Goal: Transaction & Acquisition: Purchase product/service

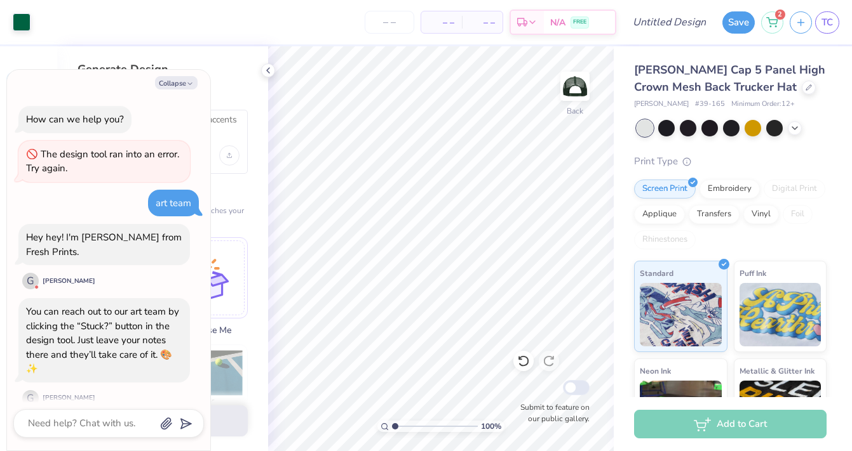
select select "4"
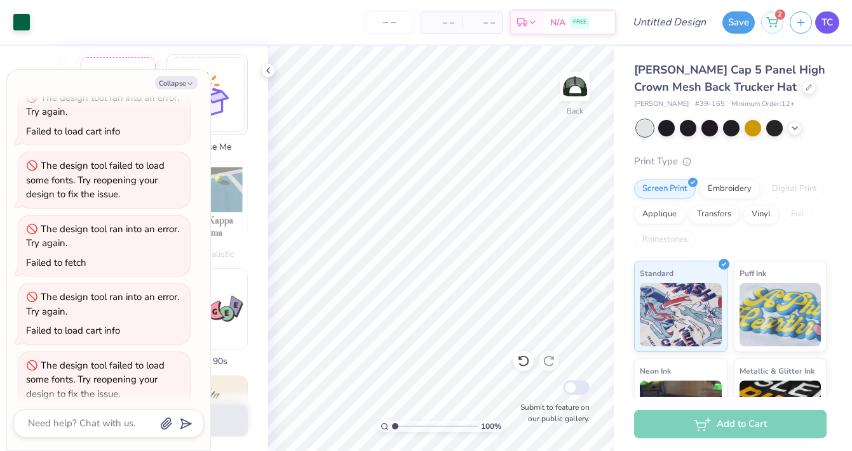
click at [821, 24] on span "TC" at bounding box center [826, 22] width 11 height 15
type textarea "x"
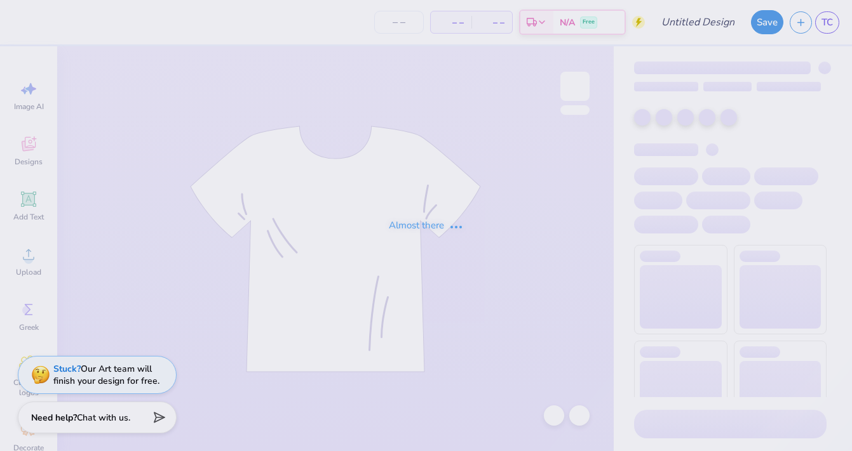
type input "ADPI Dads Weekend: Hats Option 1"
type input "12"
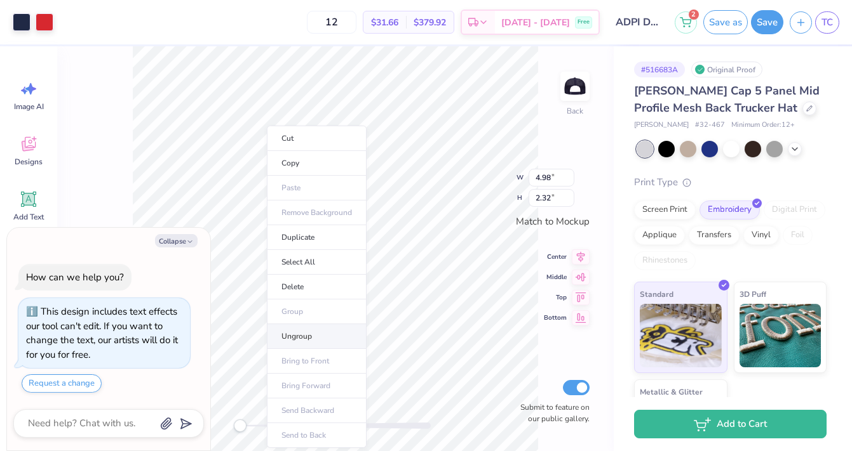
click at [300, 342] on li "Ungroup" at bounding box center [317, 336] width 100 height 25
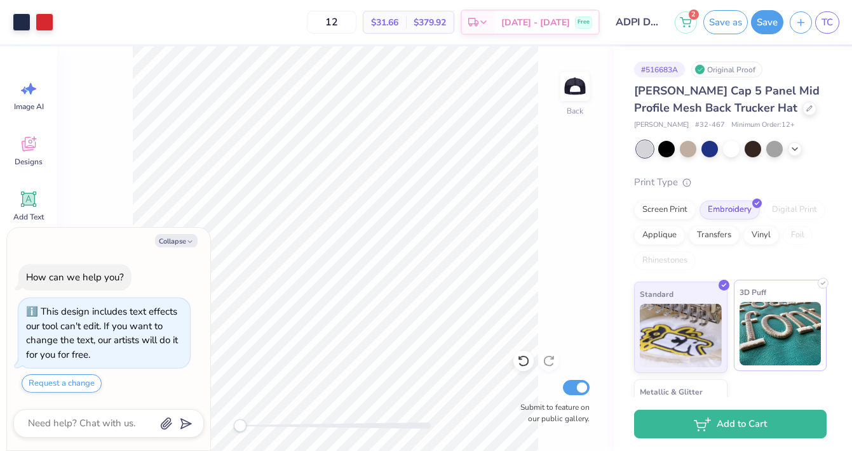
click at [778, 347] on img at bounding box center [780, 334] width 82 height 64
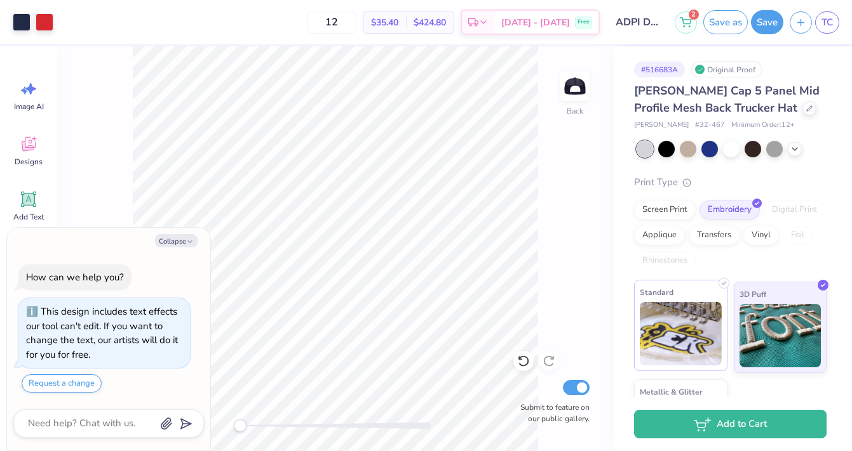
click at [699, 318] on img at bounding box center [680, 334] width 82 height 64
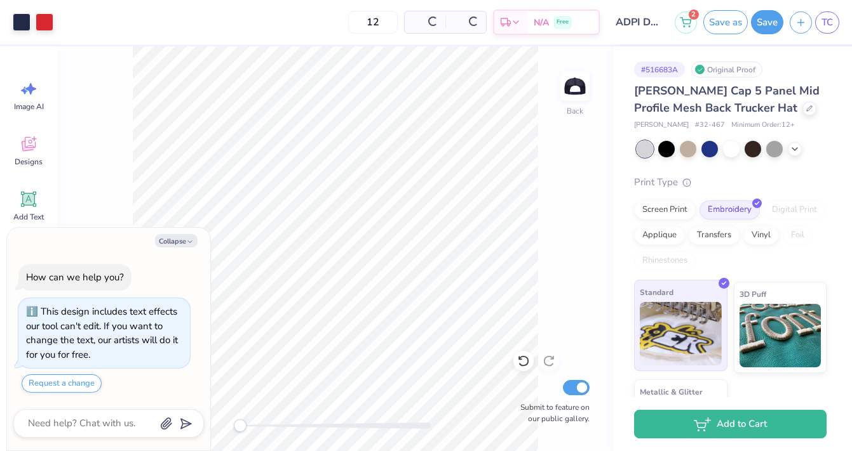
type textarea "x"
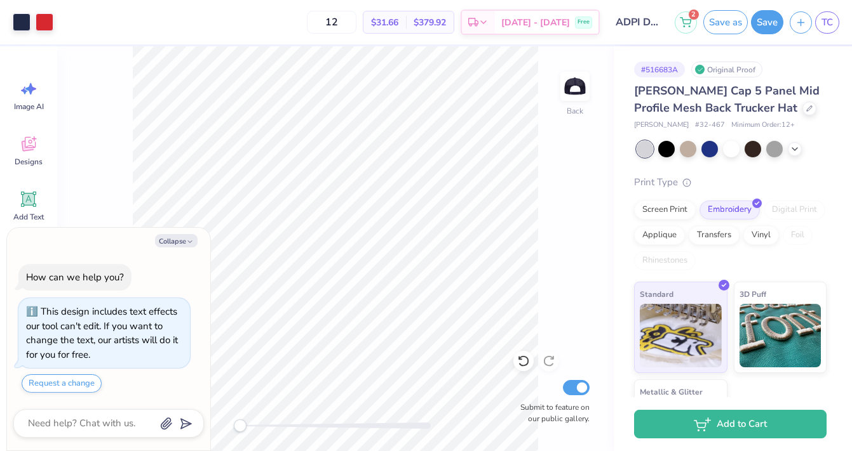
drag, startPoint x: 356, startPoint y: 26, endPoint x: 312, endPoint y: 24, distance: 43.9
click at [312, 24] on div "12 $31.66 Per Item $379.92 Total Est. Delivery Sep 20 - 23 Free" at bounding box center [330, 22] width 540 height 44
type input "70"
click at [349, 18] on input "70" at bounding box center [325, 22] width 50 height 23
click at [798, 336] on img at bounding box center [780, 334] width 82 height 64
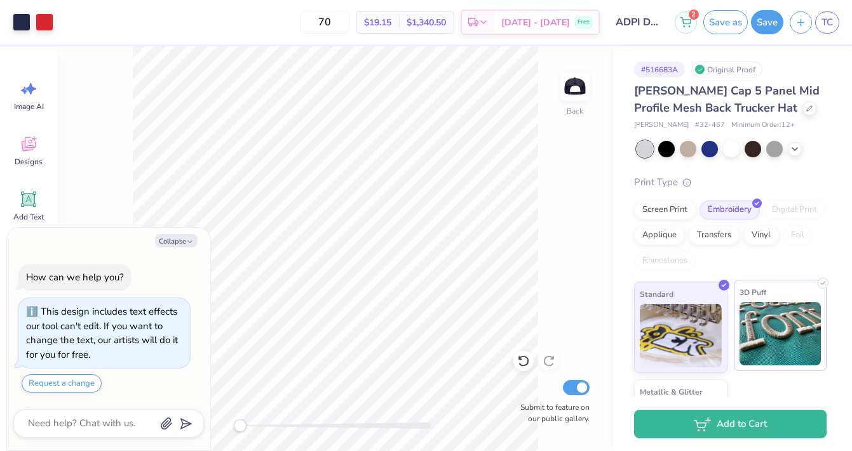
type textarea "x"
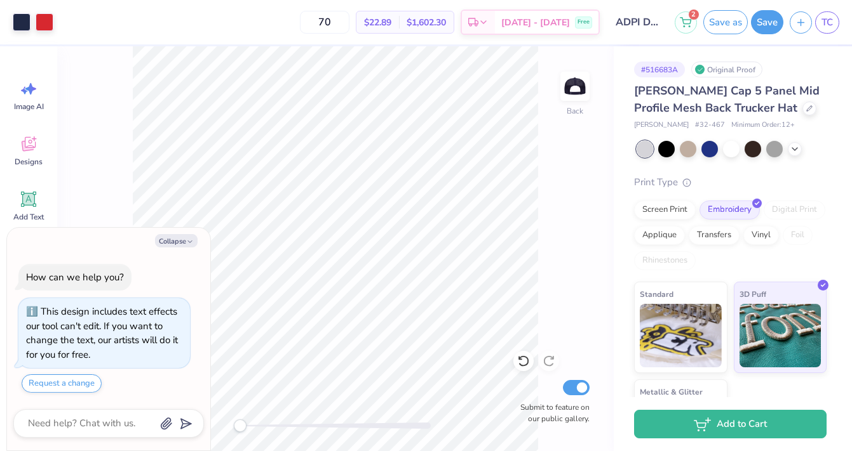
drag, startPoint x: 348, startPoint y: 22, endPoint x: 257, endPoint y: 20, distance: 91.4
click at [257, 20] on div "70 $22.89 Per Item $1,602.30 Total Est. Delivery Sep 20 - 23 Free" at bounding box center [330, 22] width 540 height 44
type input "80"
type textarea "x"
drag, startPoint x: 358, startPoint y: 24, endPoint x: 235, endPoint y: 22, distance: 123.2
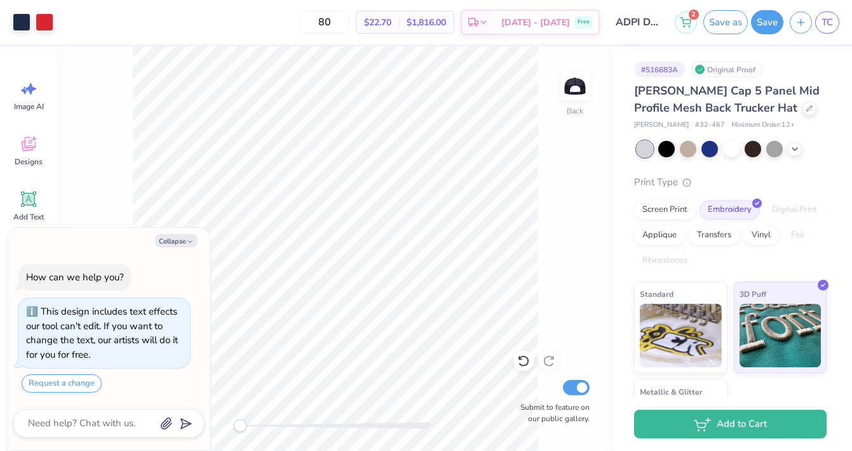
click at [235, 22] on div "80 $22.70 Per Item $1,816.00 Total Est. Delivery Sep 20 - 23 Free" at bounding box center [330, 22] width 540 height 44
type textarea "x"
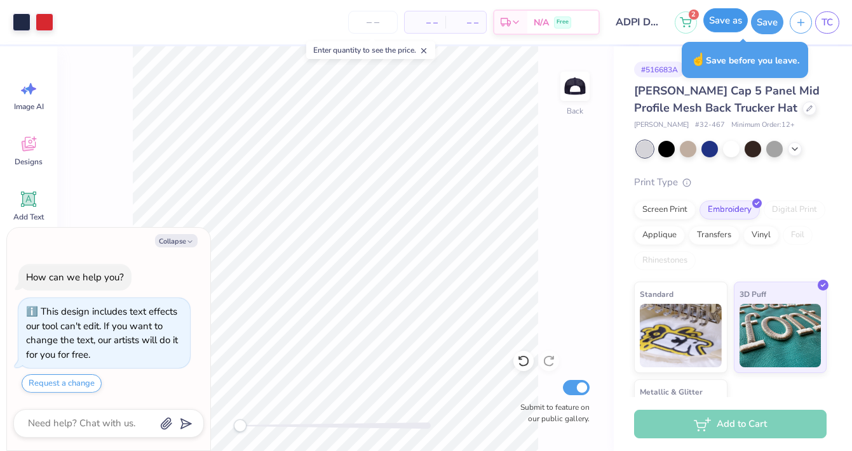
click at [719, 22] on button "Save as" at bounding box center [725, 20] width 44 height 24
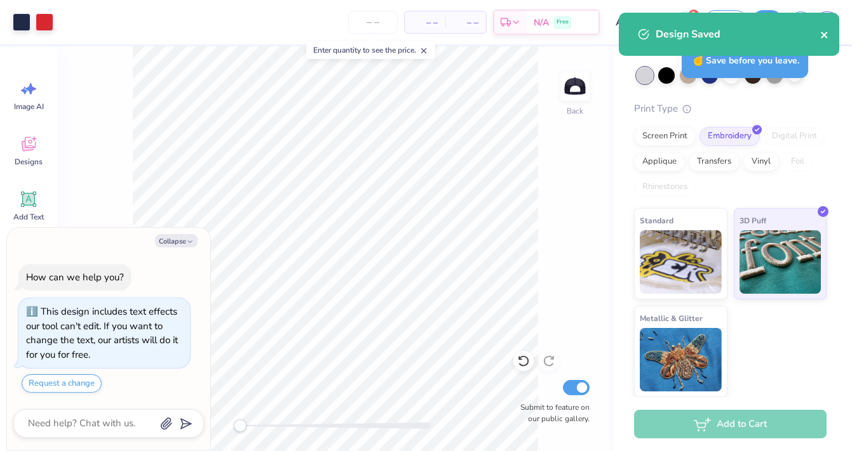
click at [822, 34] on icon "close" at bounding box center [824, 35] width 9 height 10
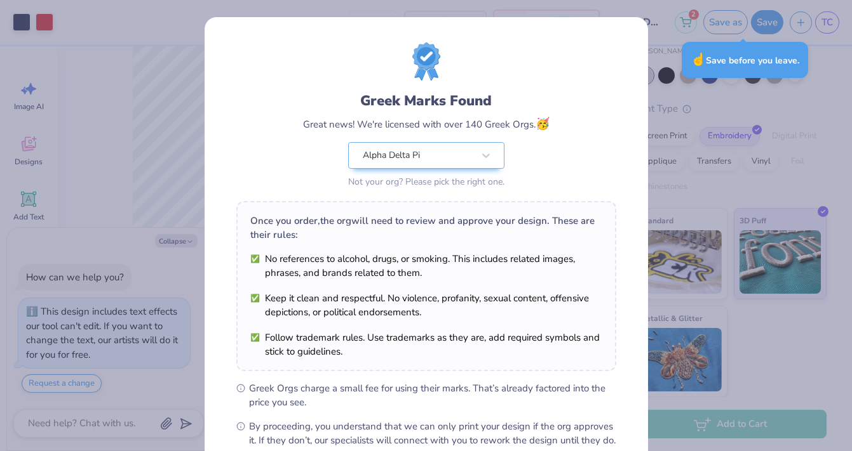
click at [822, 25] on div "Greek Marks Found Great news! We're licensed with over 140 Greek Orgs. 🥳 Alpha …" at bounding box center [426, 225] width 852 height 451
click at [684, 91] on div "Greek Marks Found Great news! We're licensed with over 140 Greek Orgs. 🥳 Alpha …" at bounding box center [426, 225] width 852 height 451
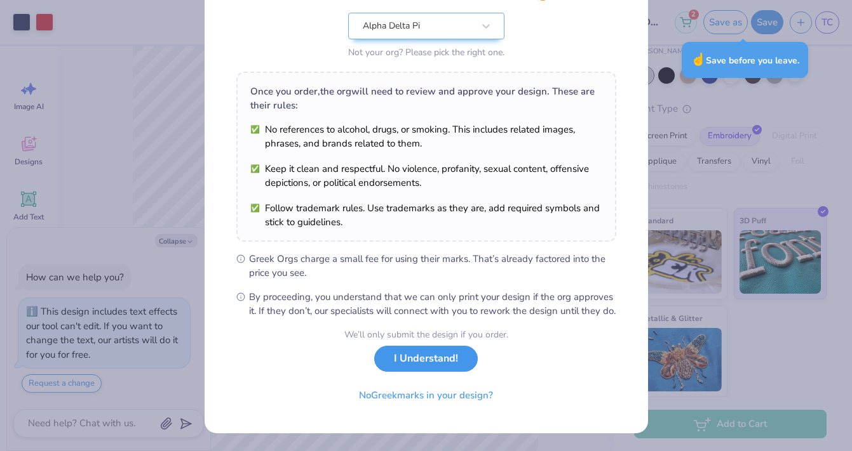
click at [447, 350] on button "I Understand!" at bounding box center [426, 359] width 104 height 26
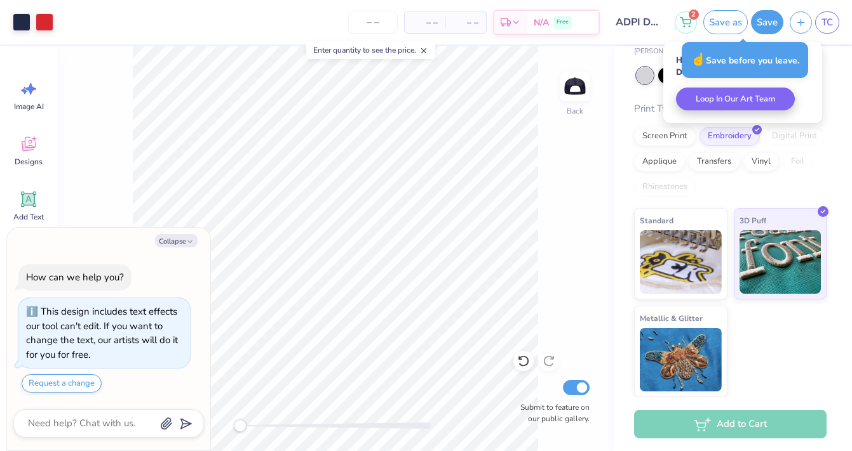
type textarea "x"
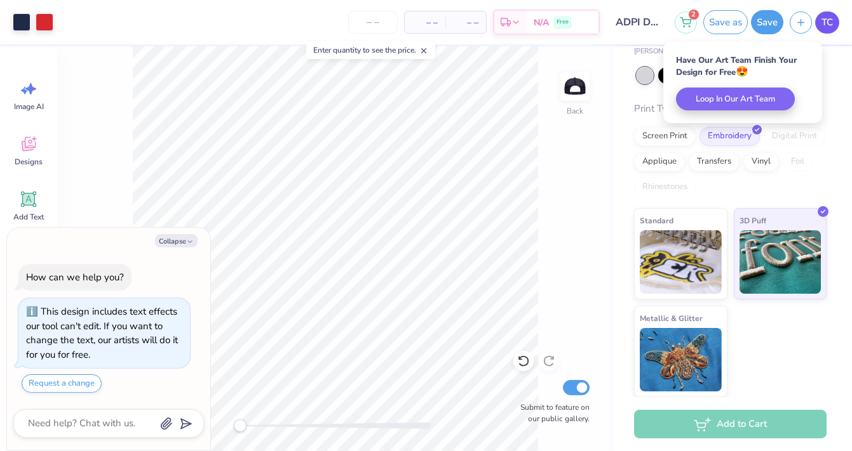
click at [824, 21] on span "TC" at bounding box center [826, 22] width 11 height 15
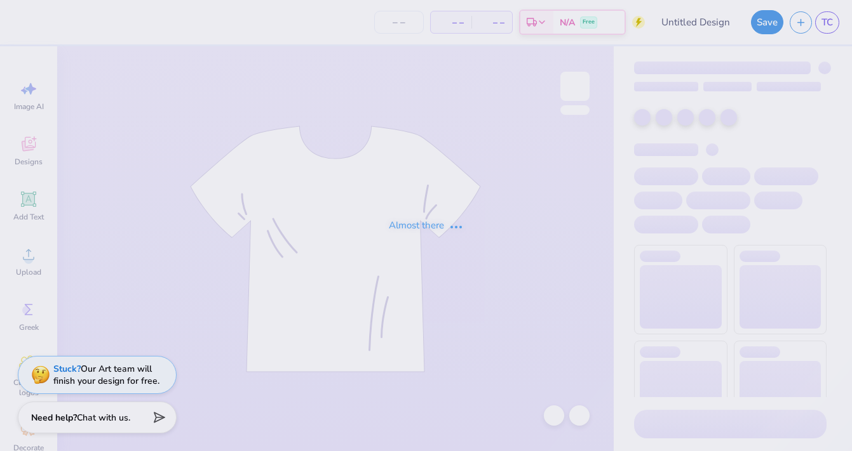
type input "ADPI: Dads Weekend Tank Option 3"
type input "117"
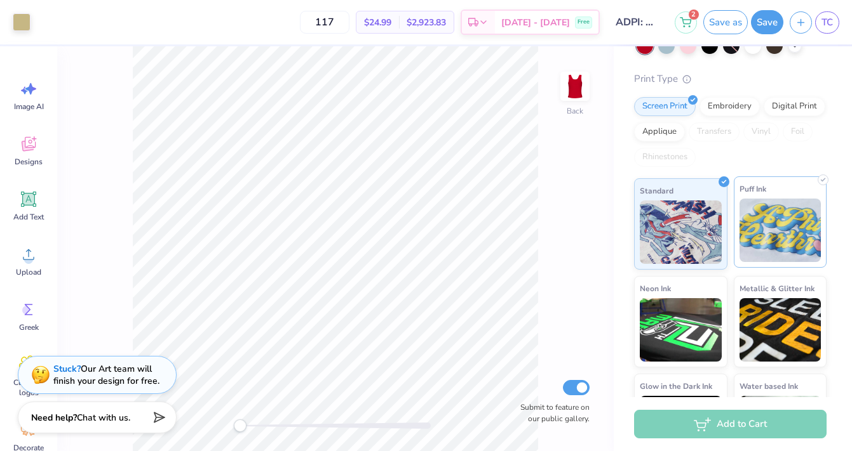
scroll to position [109, 0]
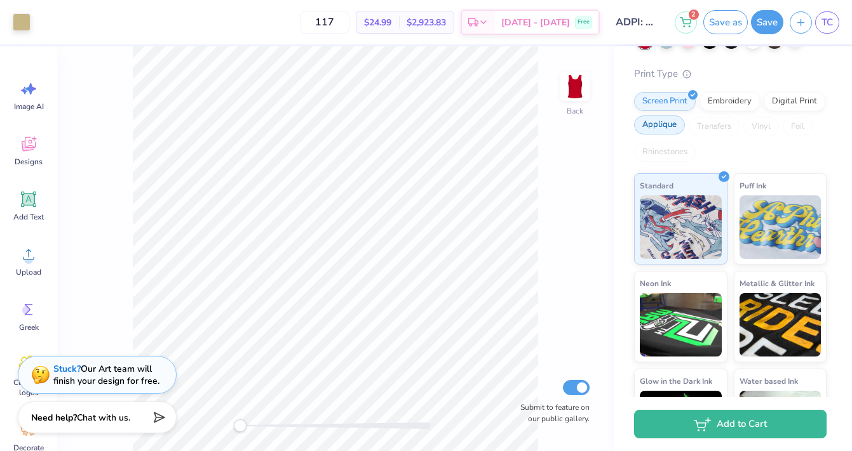
click at [653, 131] on div "Applique" at bounding box center [659, 125] width 51 height 19
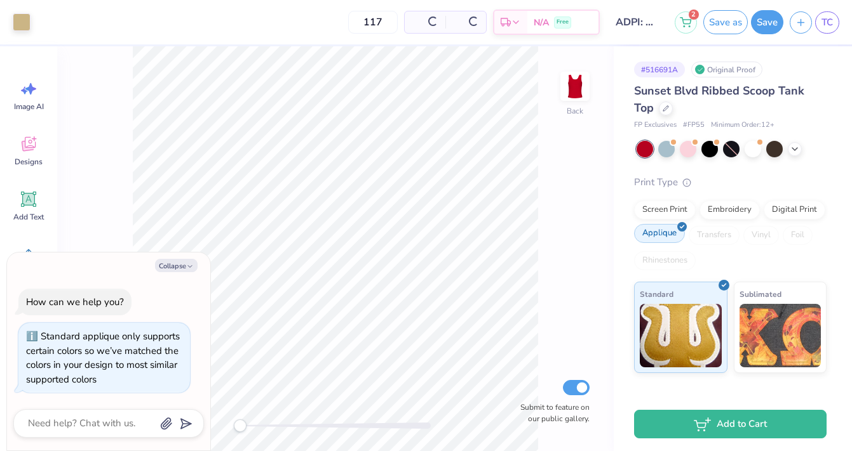
scroll to position [0, 0]
click at [718, 215] on div "Embroidery" at bounding box center [729, 208] width 60 height 19
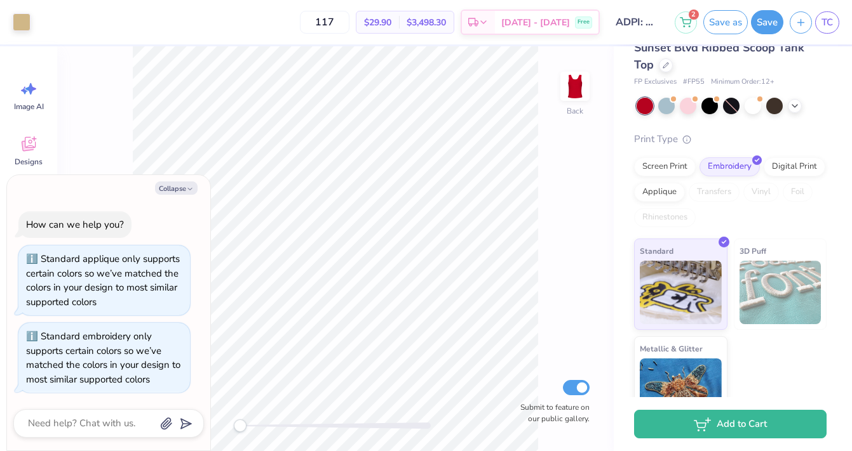
scroll to position [74, 0]
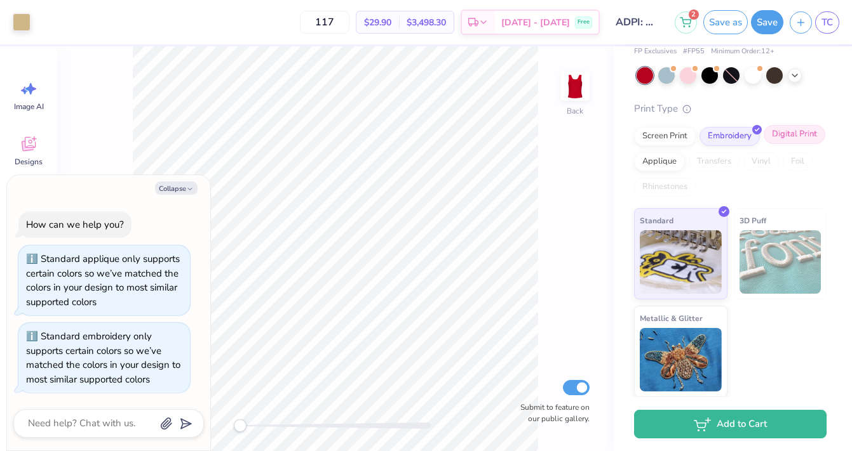
click at [792, 138] on div "Digital Print" at bounding box center [794, 134] width 62 height 19
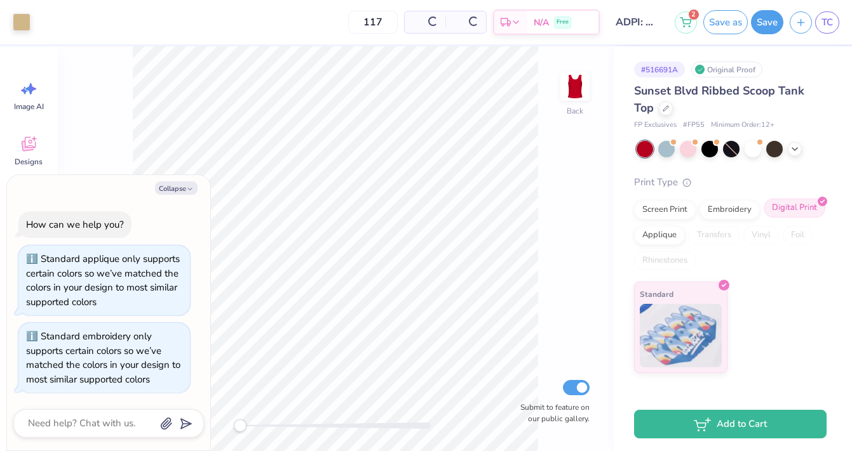
scroll to position [0, 0]
click at [652, 204] on div "Screen Print" at bounding box center [665, 208] width 62 height 19
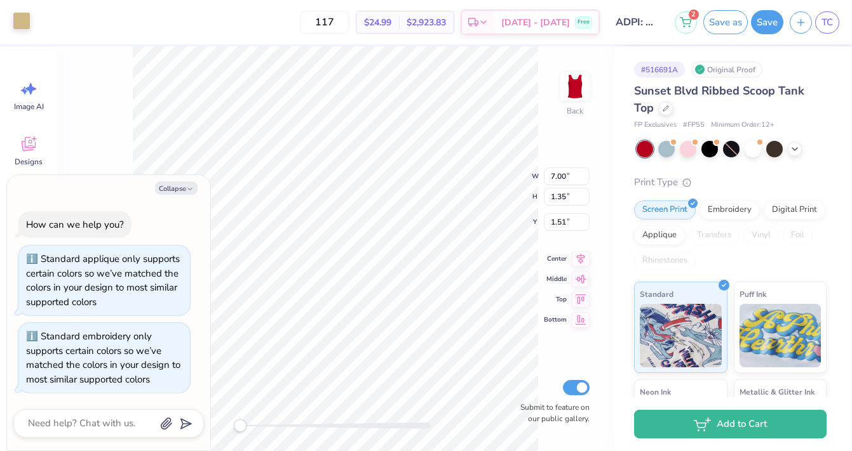
click at [23, 30] on div at bounding box center [22, 21] width 18 height 18
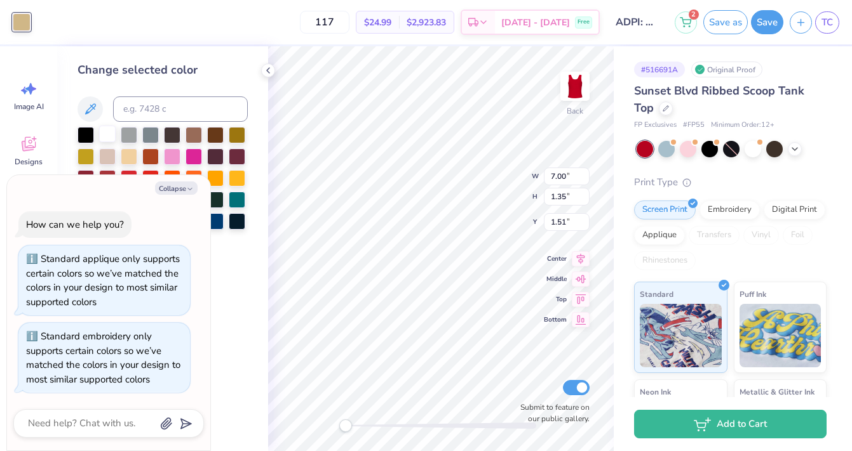
click at [107, 129] on div at bounding box center [107, 134] width 17 height 17
click at [177, 192] on button "Collapse" at bounding box center [176, 188] width 43 height 13
type textarea "x"
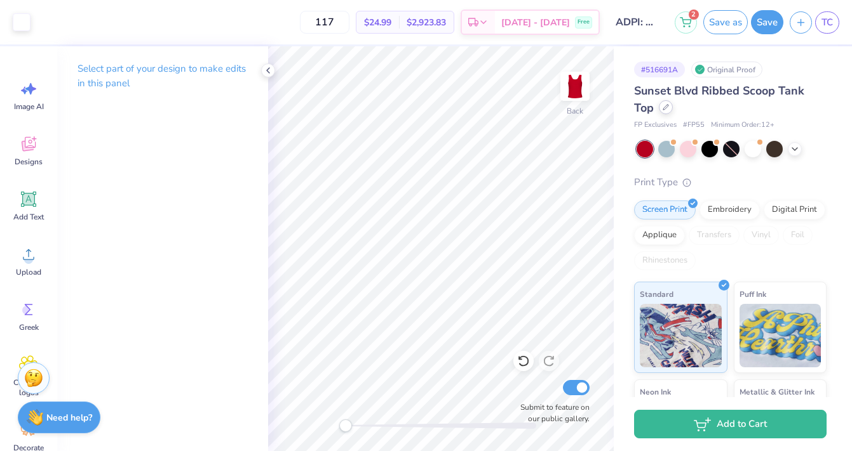
click at [664, 109] on icon at bounding box center [665, 107] width 6 height 6
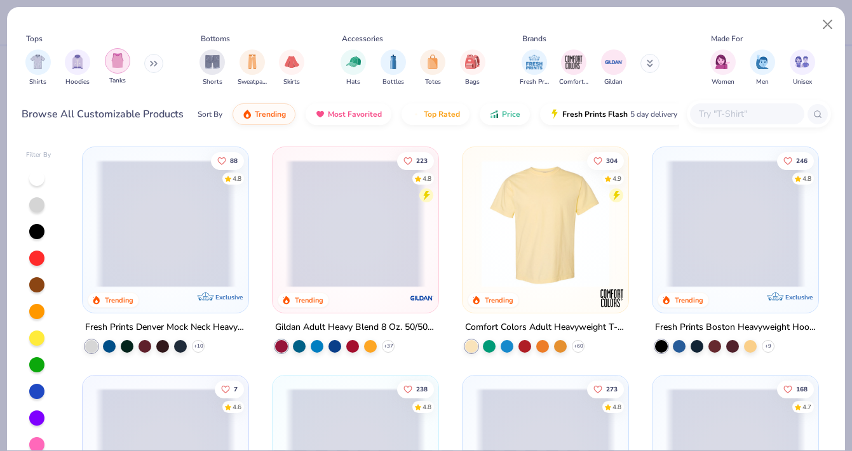
click at [125, 61] on div "filter for Tanks" at bounding box center [117, 60] width 25 height 25
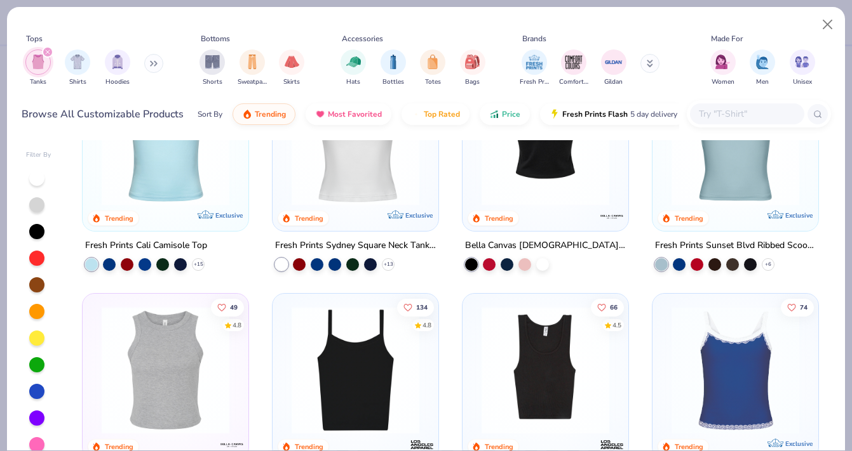
scroll to position [182, 0]
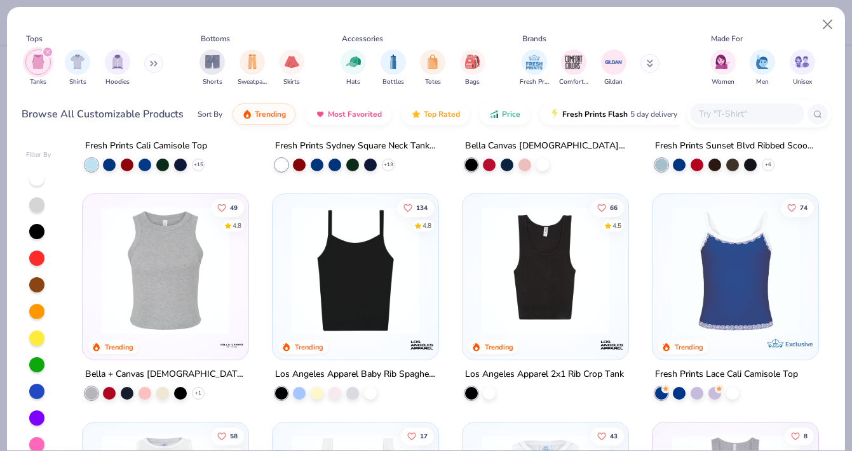
click at [349, 310] on img at bounding box center [355, 271] width 140 height 128
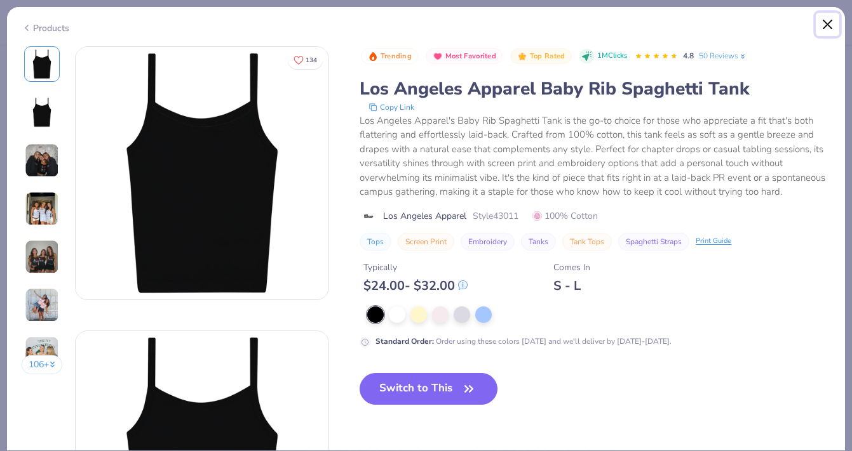
click at [826, 26] on button "Close" at bounding box center [827, 25] width 24 height 24
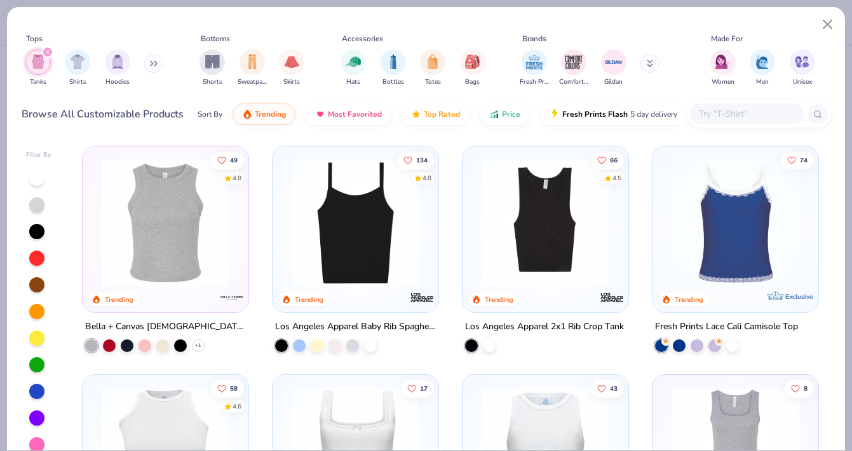
scroll to position [232, 0]
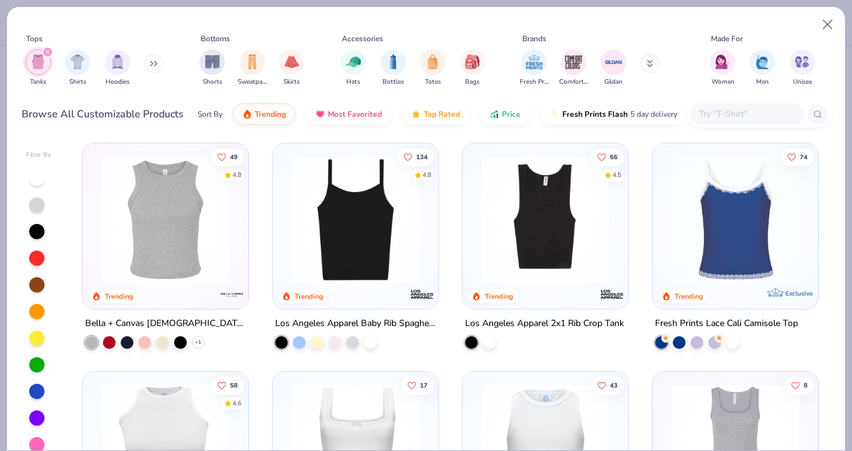
click at [369, 240] on img at bounding box center [355, 220] width 140 height 128
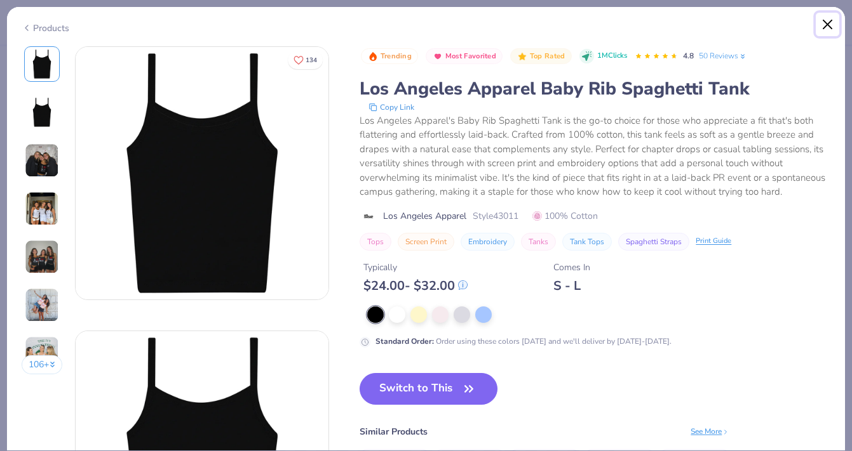
click at [823, 20] on button "Close" at bounding box center [827, 25] width 24 height 24
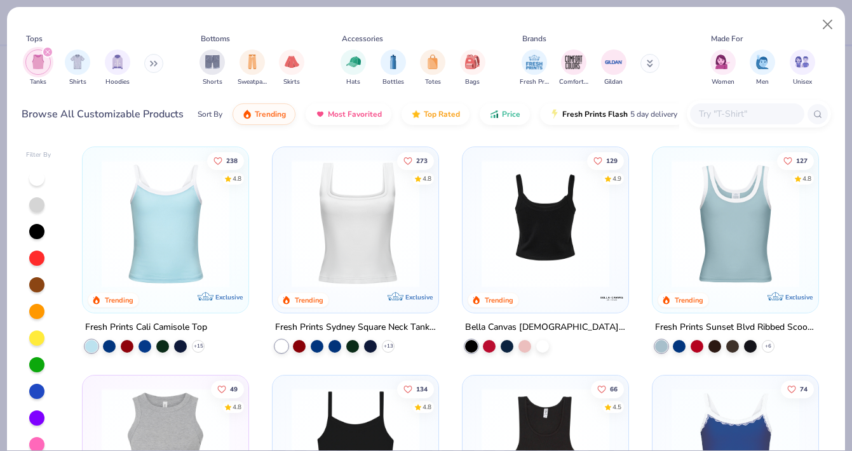
click at [210, 228] on img at bounding box center [165, 224] width 140 height 128
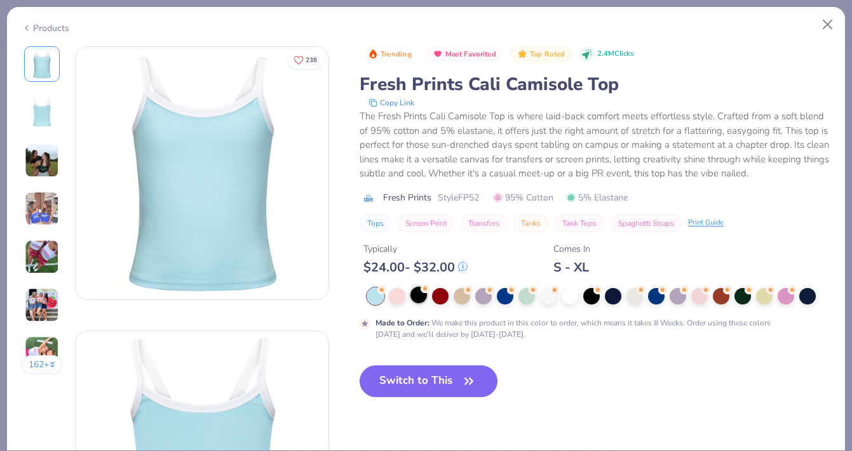
click at [417, 293] on div at bounding box center [418, 295] width 17 height 17
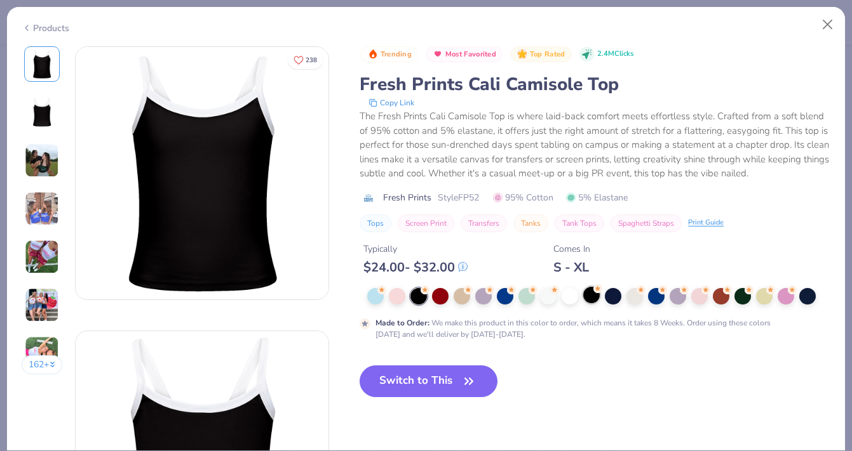
click at [591, 297] on div at bounding box center [591, 295] width 17 height 17
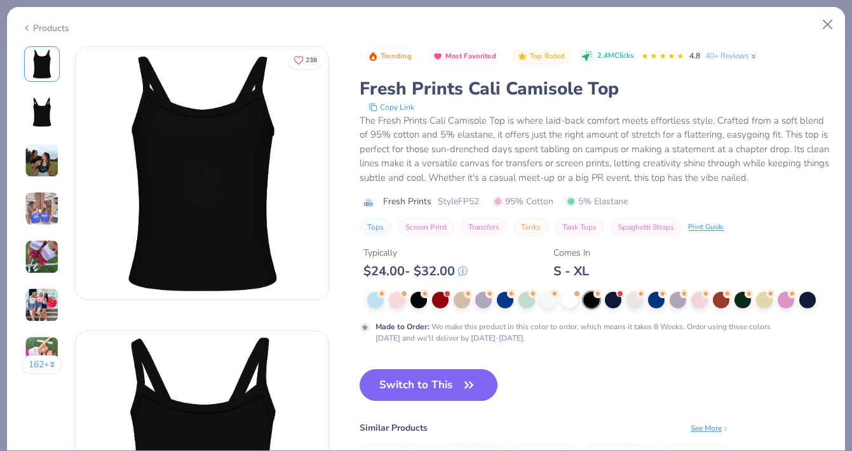
click at [37, 206] on img at bounding box center [42, 209] width 34 height 34
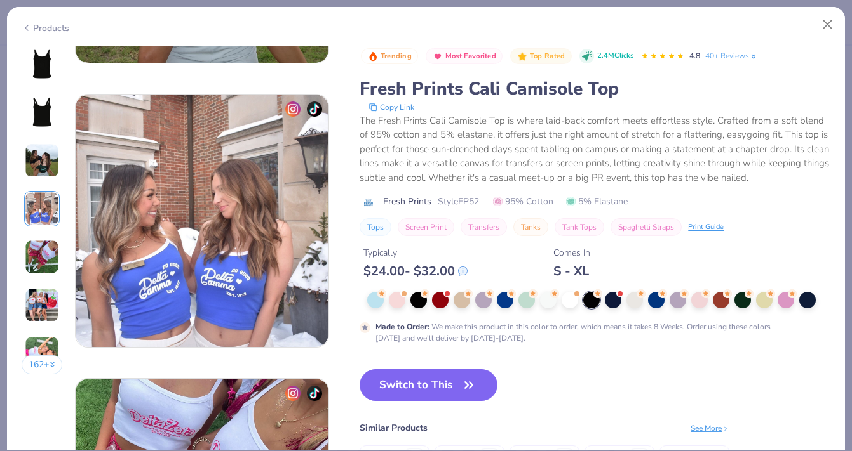
scroll to position [853, 0]
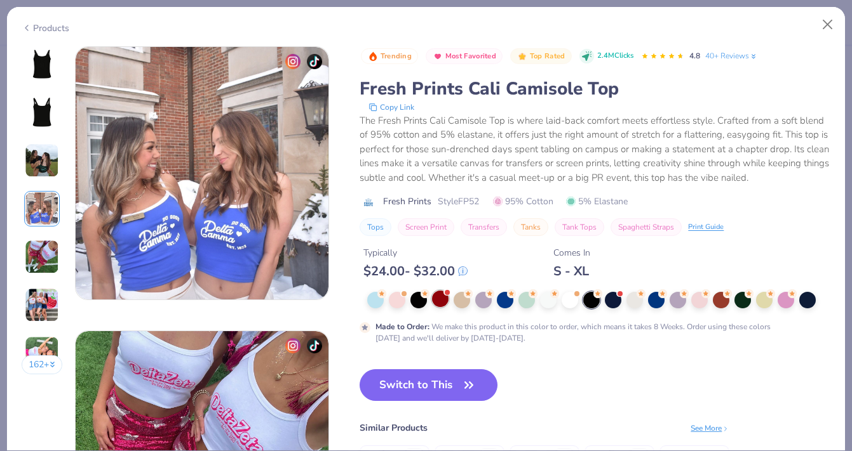
click at [441, 298] on div at bounding box center [440, 299] width 17 height 17
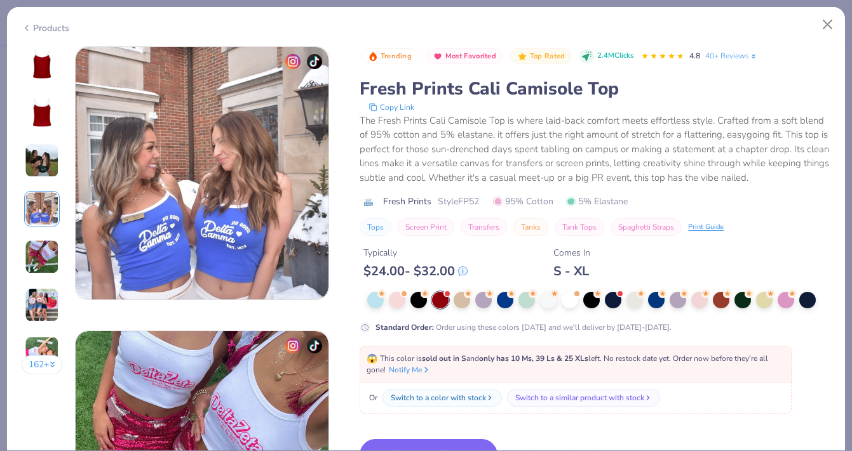
click at [48, 74] on img at bounding box center [42, 64] width 30 height 30
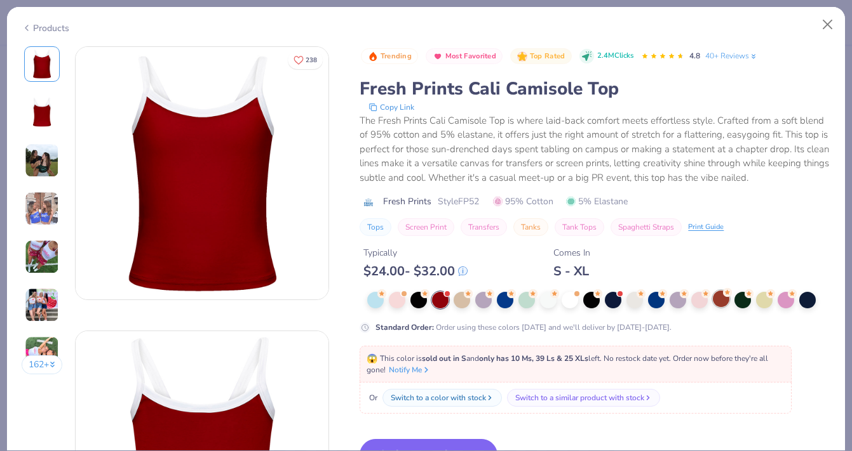
click at [716, 295] on div at bounding box center [720, 299] width 17 height 17
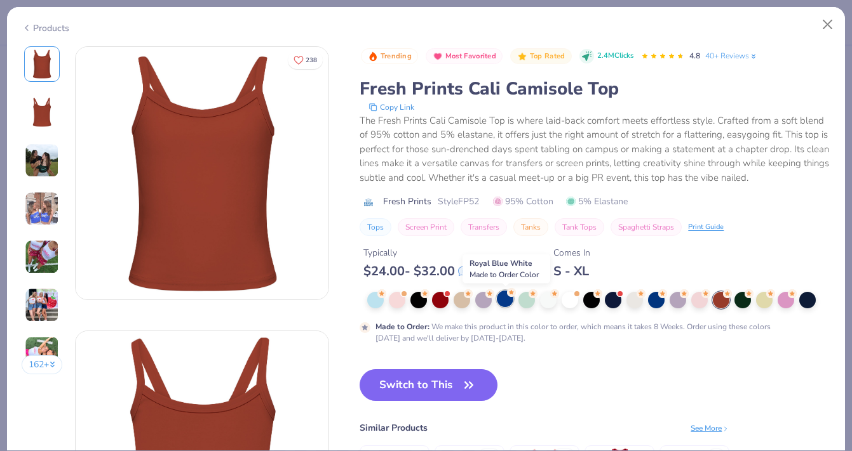
click at [505, 299] on div at bounding box center [505, 299] width 17 height 17
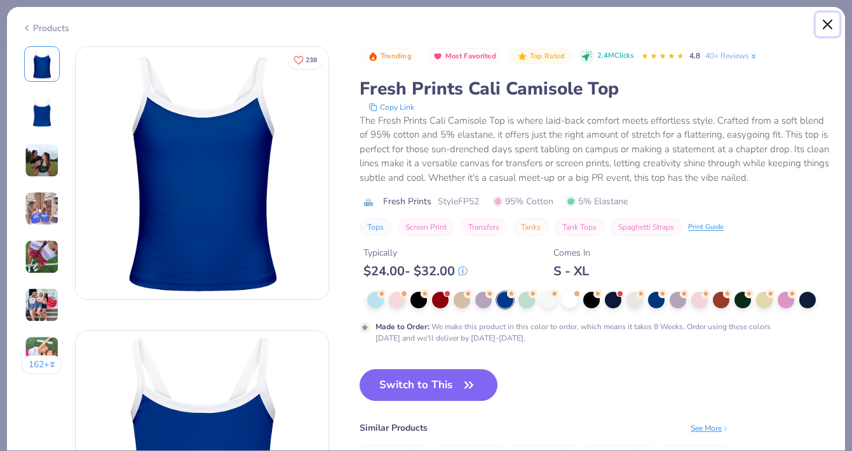
click at [826, 18] on button "Close" at bounding box center [827, 25] width 24 height 24
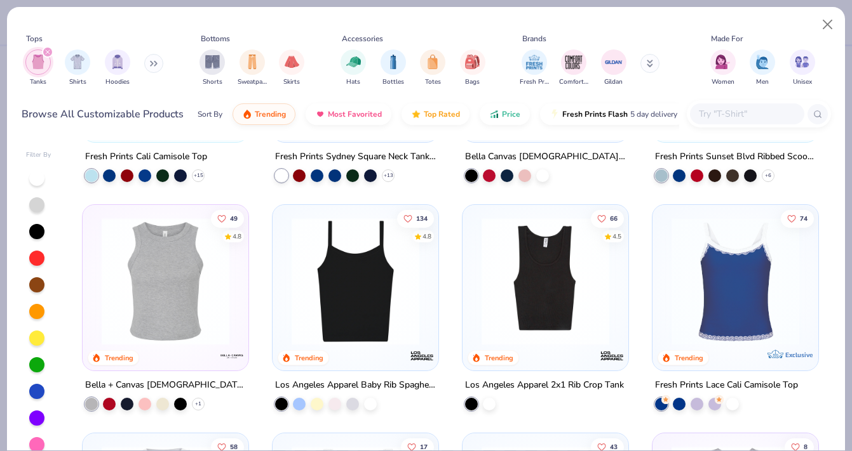
scroll to position [182, 0]
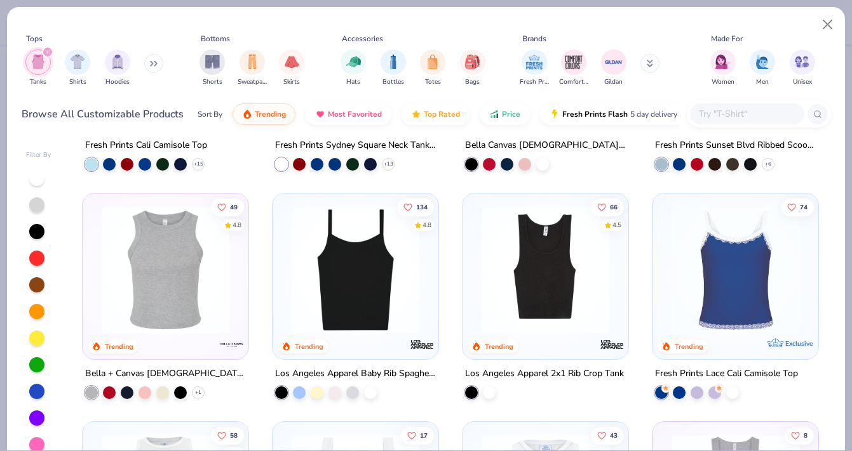
click at [336, 248] on img at bounding box center [355, 270] width 140 height 128
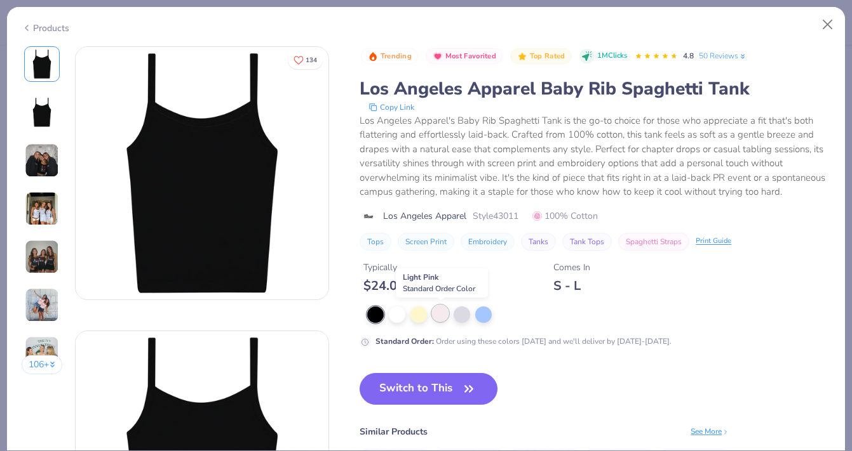
click at [439, 317] on div at bounding box center [440, 313] width 17 height 17
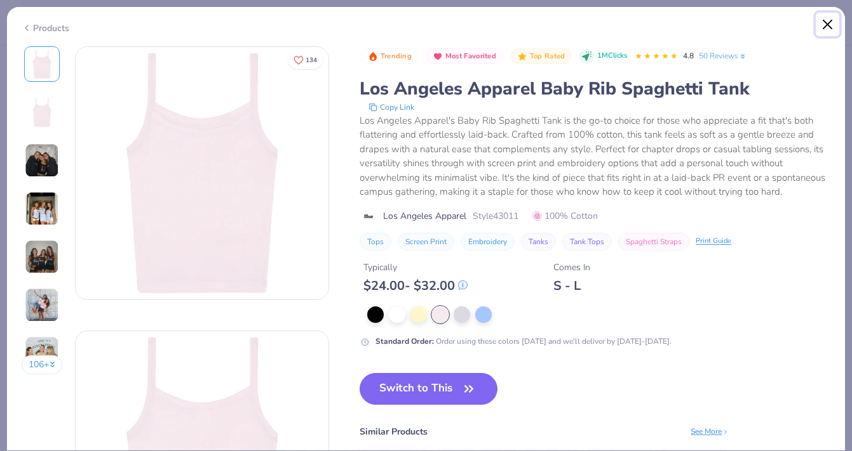
click at [828, 22] on button "Close" at bounding box center [827, 25] width 24 height 24
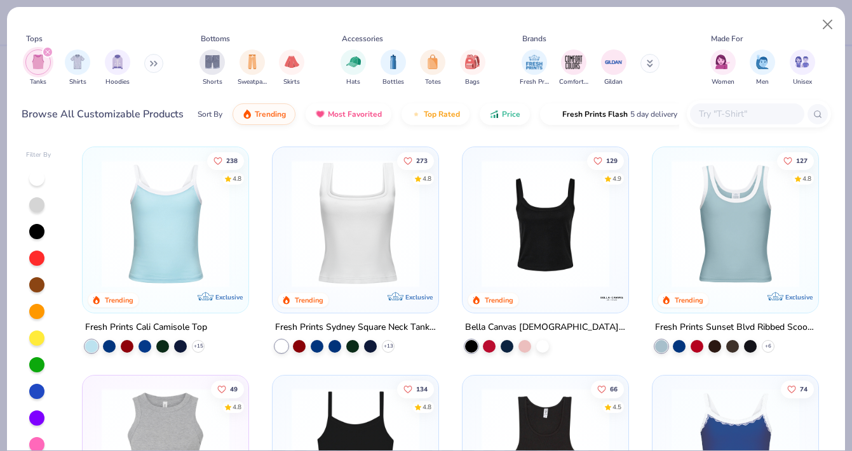
click at [225, 220] on img at bounding box center [165, 224] width 140 height 128
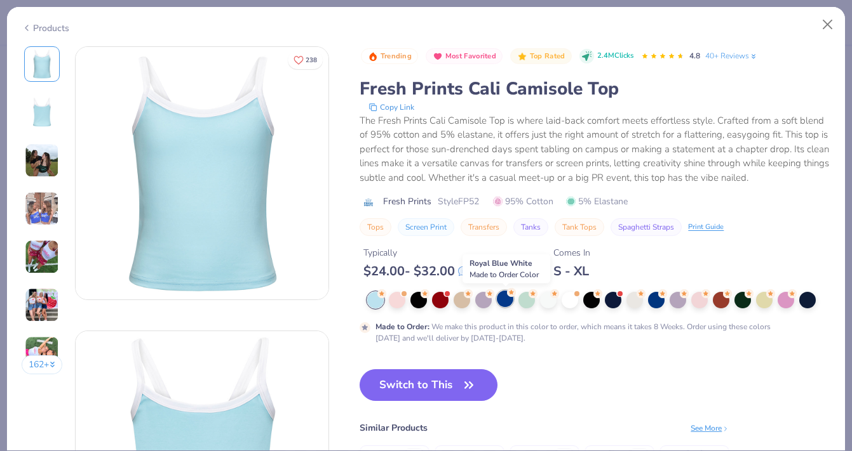
click at [509, 297] on icon at bounding box center [511, 292] width 9 height 9
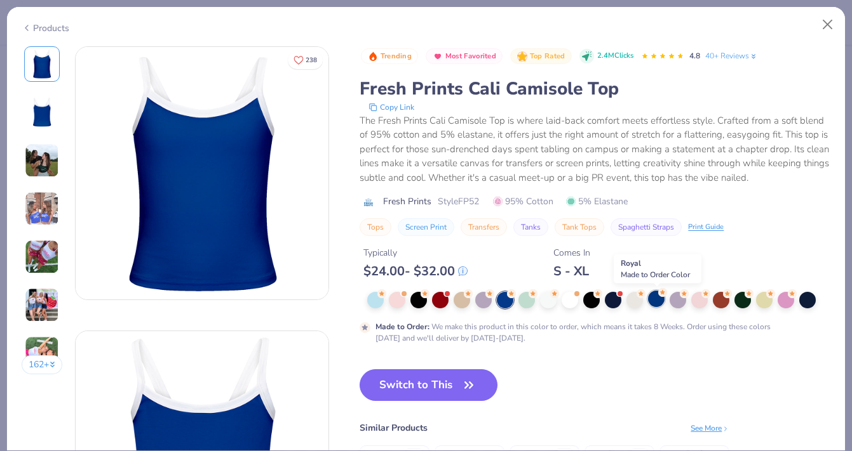
click at [657, 304] on div at bounding box center [656, 299] width 17 height 17
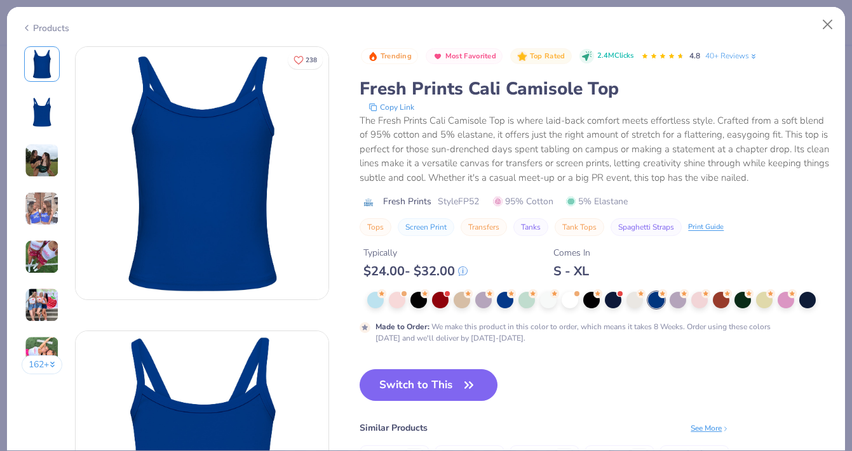
click at [38, 206] on img at bounding box center [42, 209] width 34 height 34
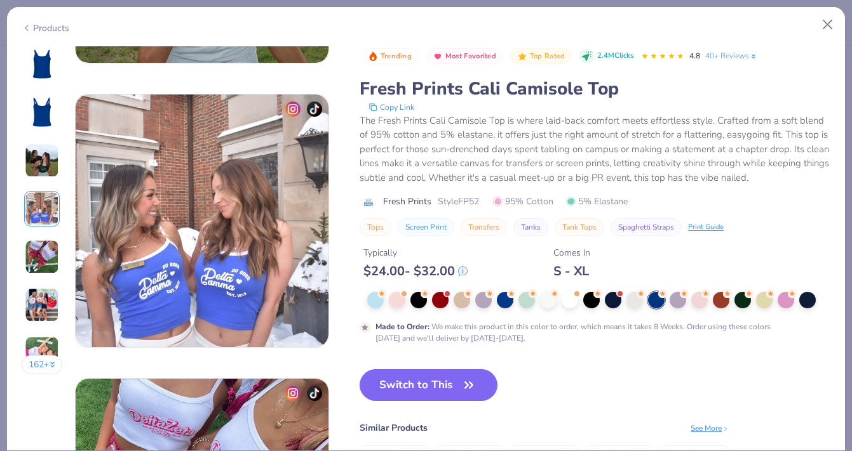
scroll to position [853, 0]
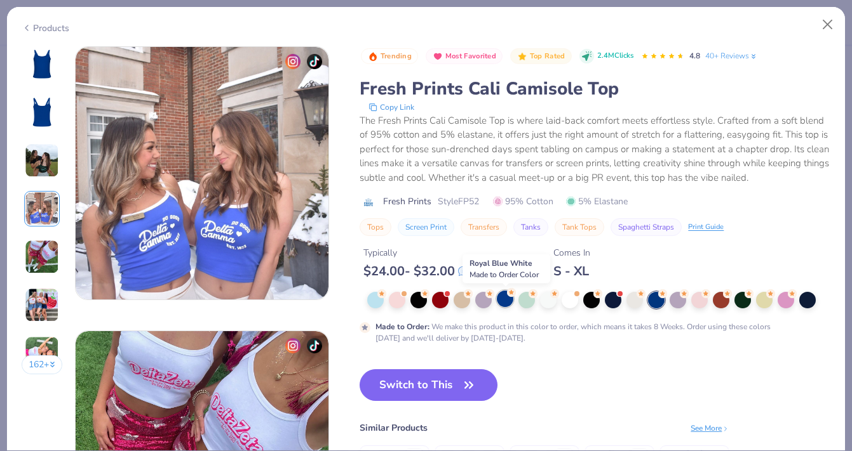
click at [503, 295] on div at bounding box center [505, 299] width 17 height 17
click at [509, 300] on div at bounding box center [505, 300] width 17 height 17
click at [47, 90] on div "162 +" at bounding box center [42, 215] width 41 height 338
click at [42, 60] on img at bounding box center [42, 64] width 30 height 30
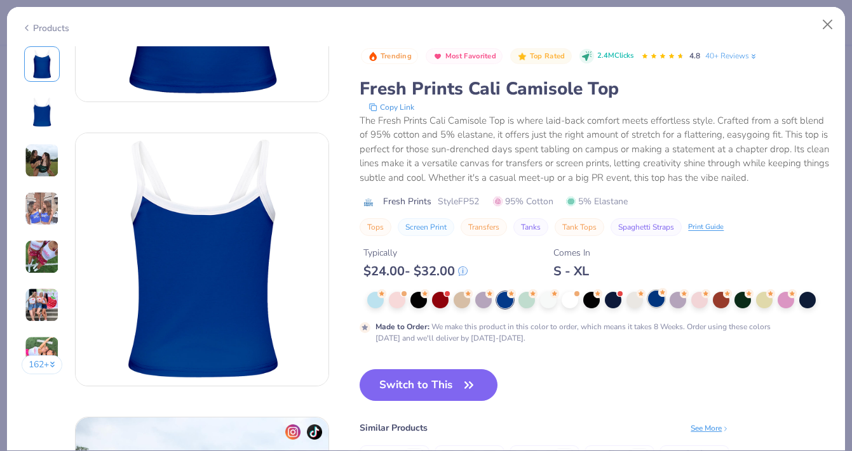
scroll to position [4, 0]
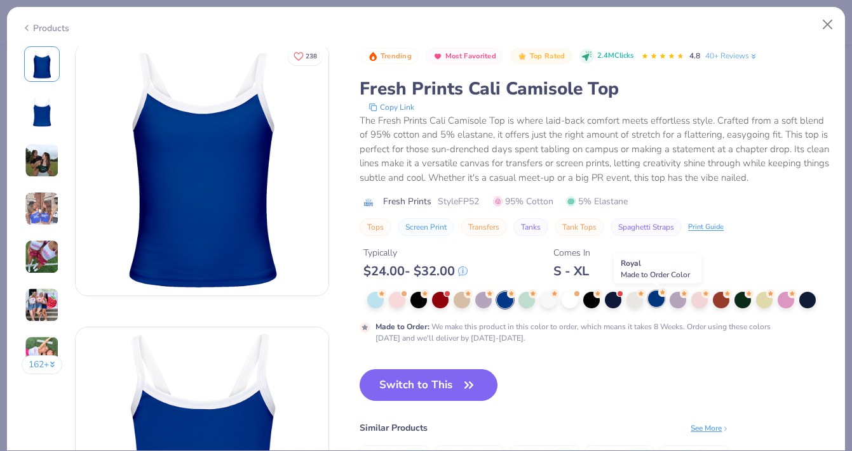
click at [657, 302] on div at bounding box center [656, 299] width 17 height 17
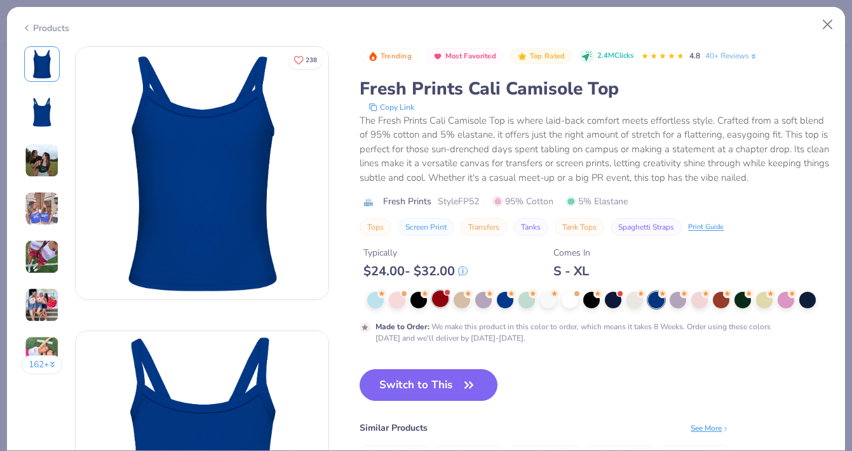
click at [439, 300] on div at bounding box center [440, 299] width 17 height 17
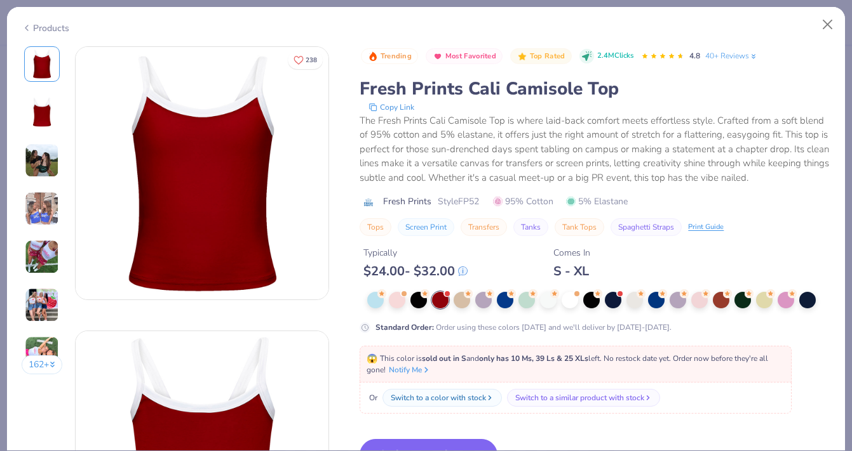
click at [38, 253] on img at bounding box center [42, 257] width 34 height 34
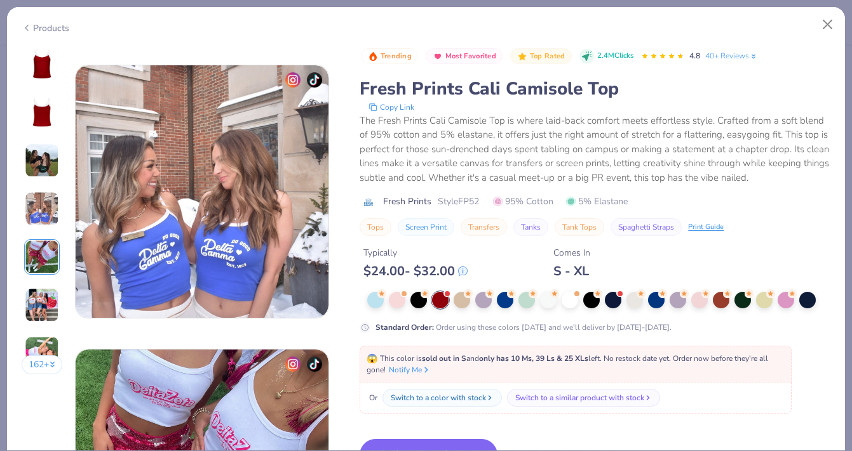
scroll to position [836, 0]
click at [507, 298] on div at bounding box center [505, 299] width 17 height 17
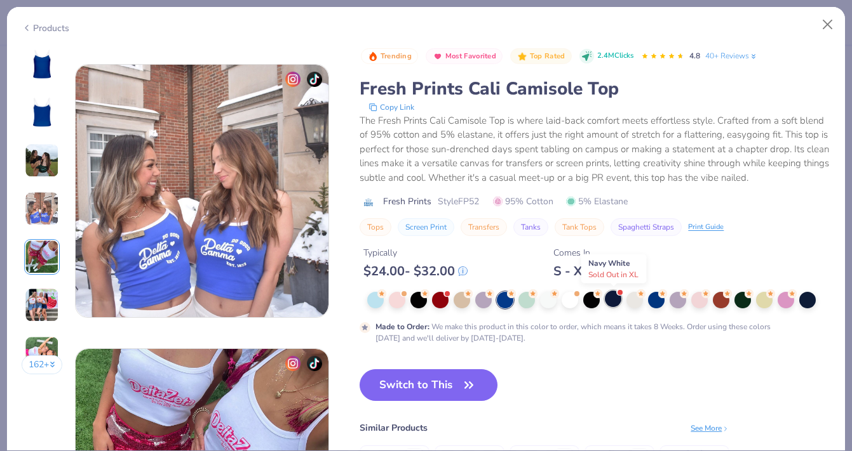
click at [613, 300] on div at bounding box center [613, 299] width 17 height 17
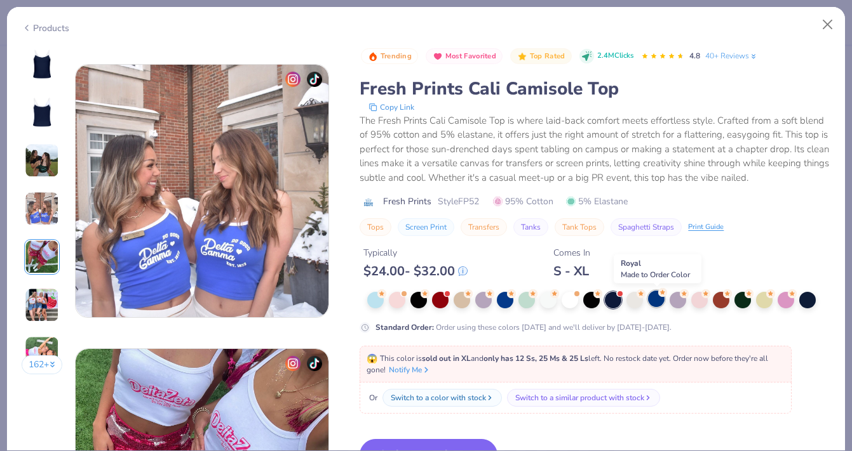
click at [655, 304] on div at bounding box center [656, 299] width 17 height 17
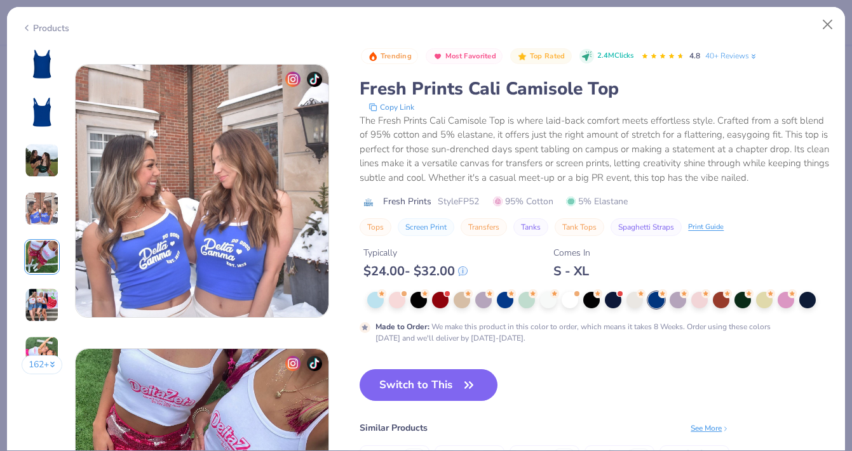
click at [39, 61] on img at bounding box center [42, 64] width 30 height 30
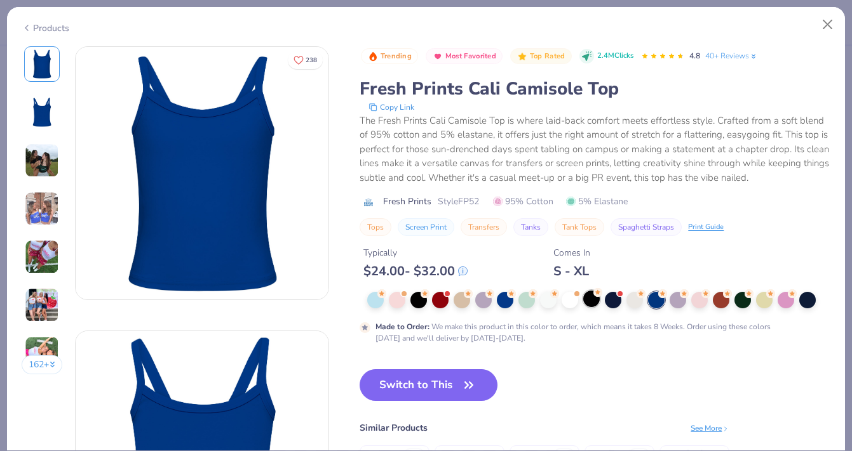
click at [596, 298] on div at bounding box center [591, 299] width 17 height 17
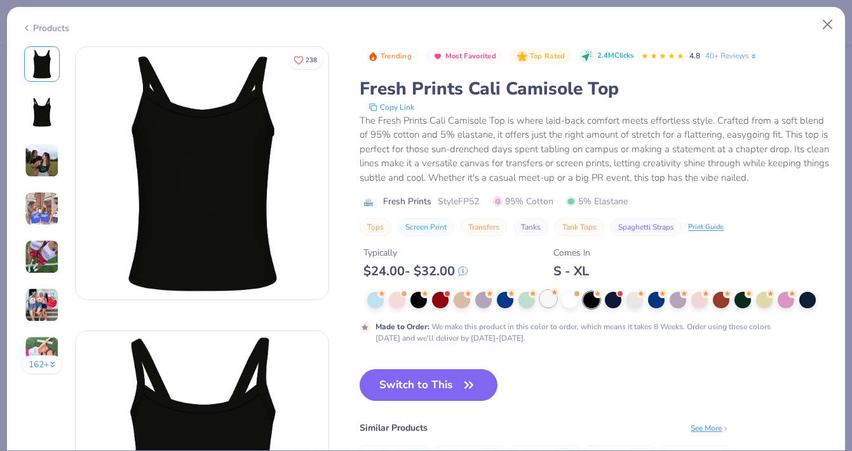
click at [556, 300] on div at bounding box center [548, 299] width 17 height 17
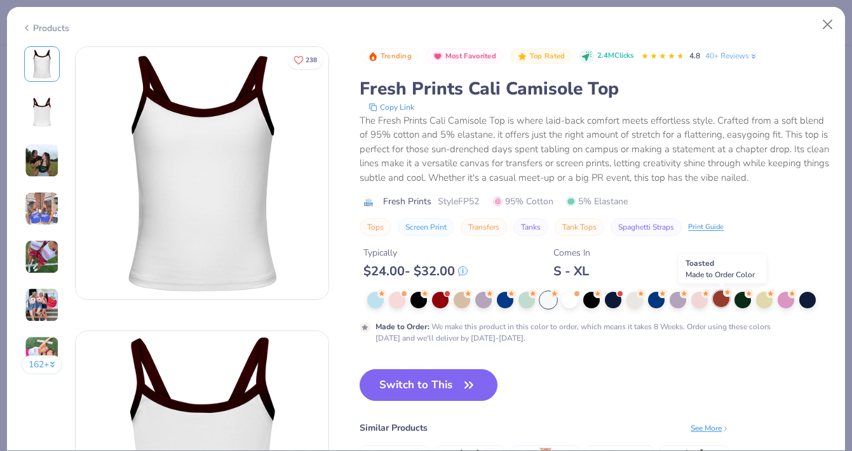
click at [721, 298] on div at bounding box center [720, 299] width 17 height 17
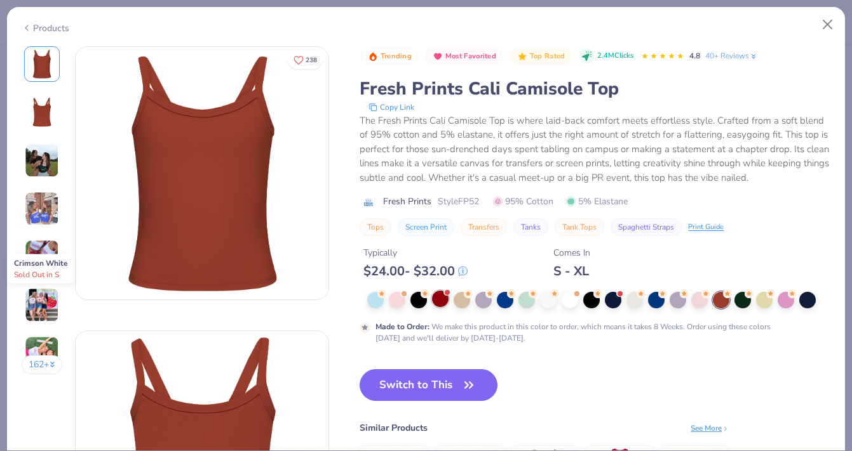
click at [432, 304] on div at bounding box center [440, 299] width 17 height 17
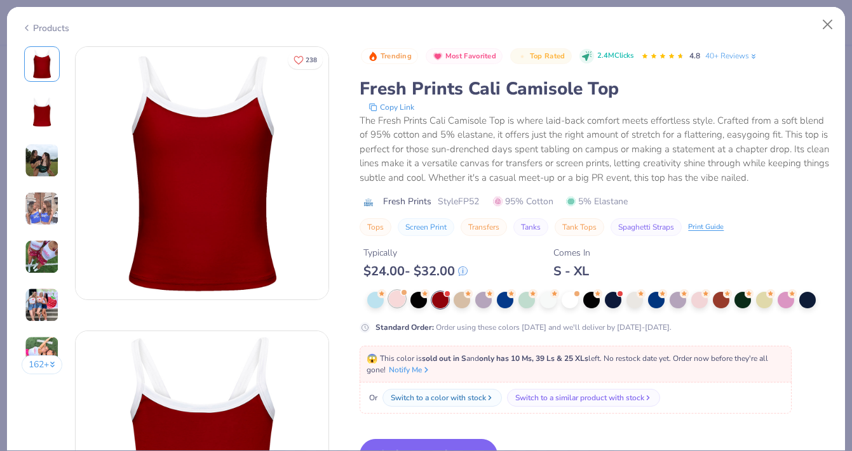
click at [396, 300] on div at bounding box center [397, 299] width 17 height 17
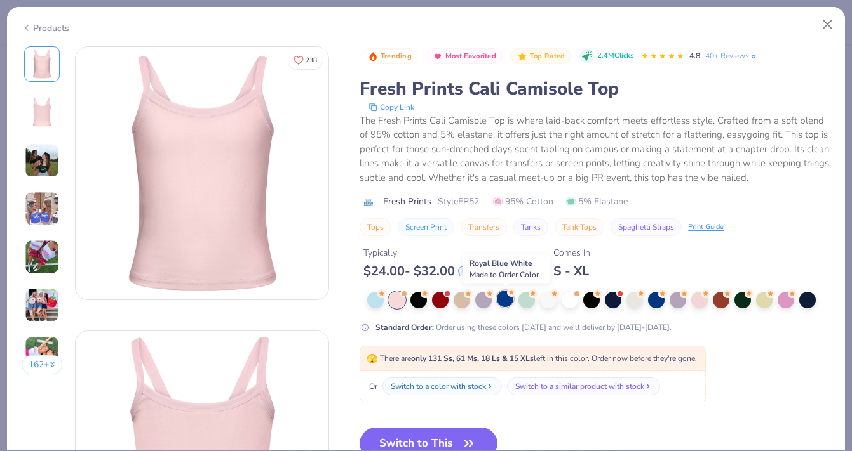
click at [507, 300] on div at bounding box center [505, 299] width 17 height 17
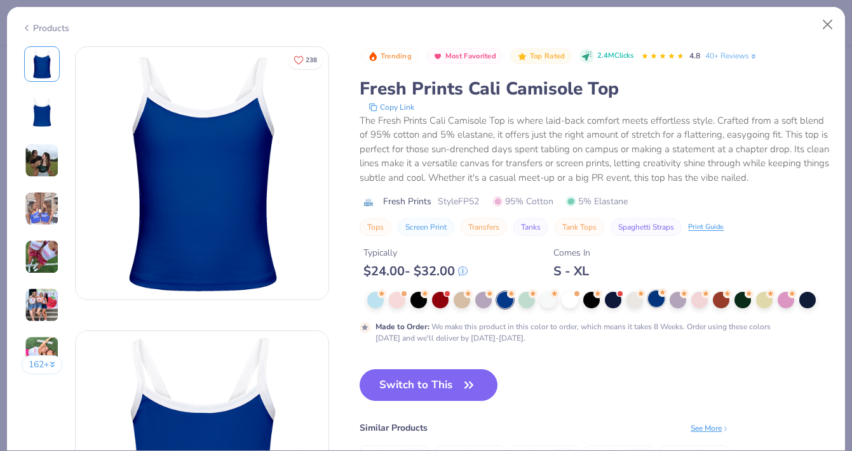
click at [658, 303] on div at bounding box center [656, 299] width 17 height 17
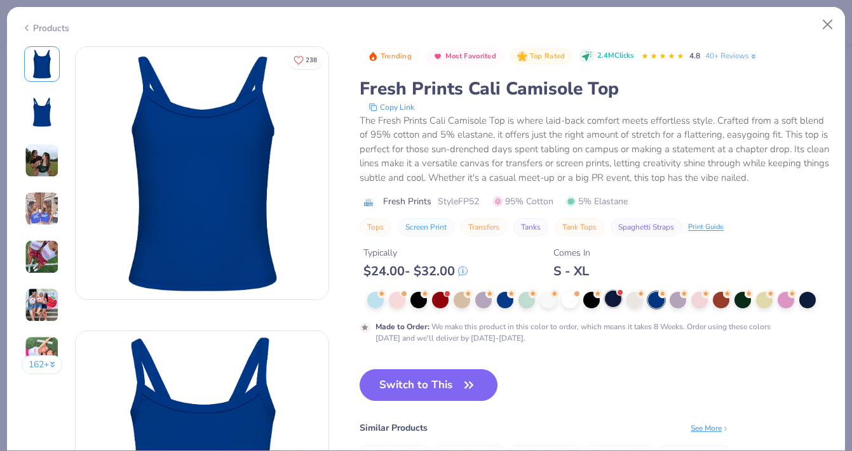
click at [611, 298] on div at bounding box center [613, 299] width 17 height 17
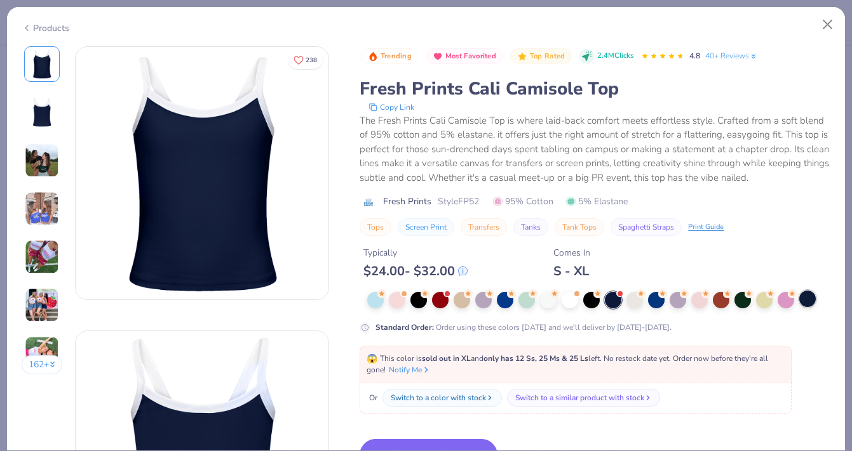
click at [808, 300] on div at bounding box center [807, 299] width 17 height 17
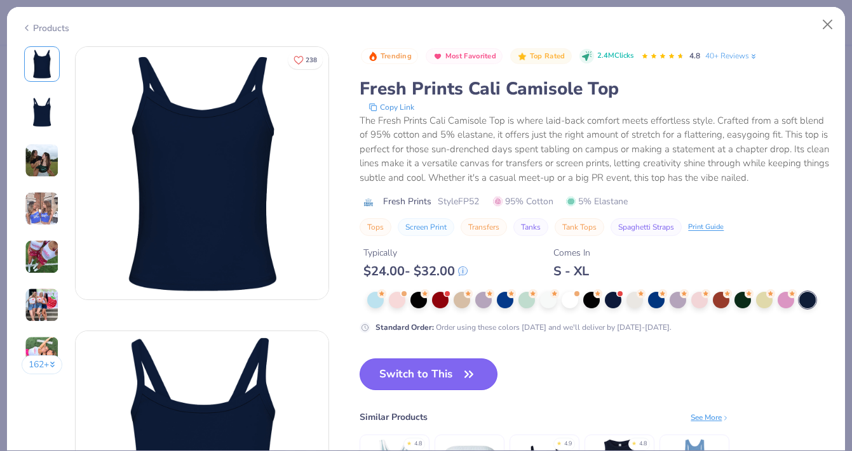
click at [411, 377] on button "Switch to This" at bounding box center [428, 375] width 138 height 32
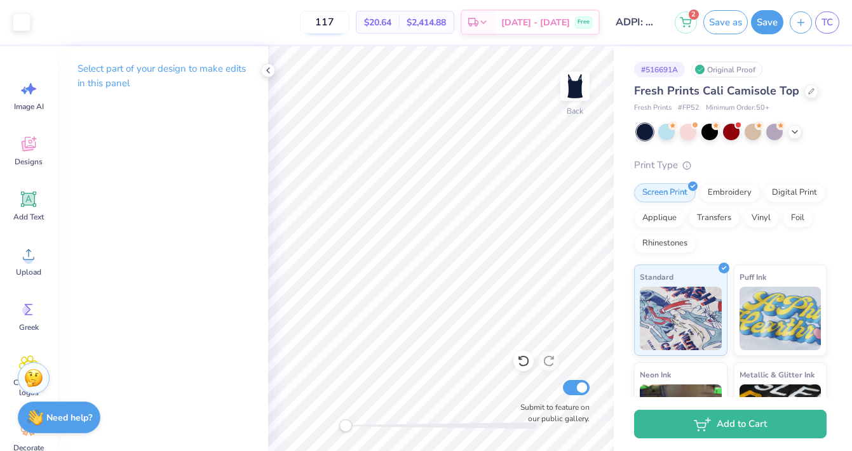
drag, startPoint x: 354, startPoint y: 24, endPoint x: 337, endPoint y: 22, distance: 16.7
click at [337, 22] on input "117" at bounding box center [325, 22] width 50 height 23
drag, startPoint x: 354, startPoint y: 22, endPoint x: 309, endPoint y: 22, distance: 44.5
click at [309, 22] on div "113 $20.66 Per Item $2,334.58 Total Est. Delivery Sep 20 - 23 Free" at bounding box center [318, 22] width 563 height 44
type input "70"
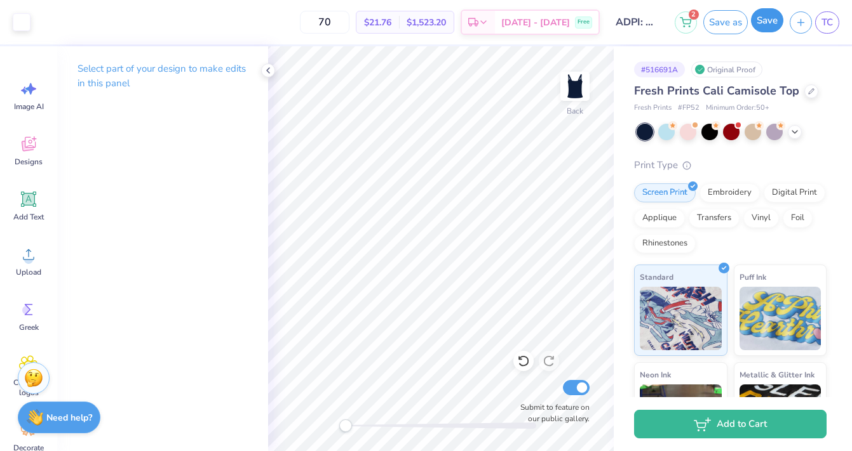
click at [754, 22] on button "Save" at bounding box center [767, 20] width 32 height 24
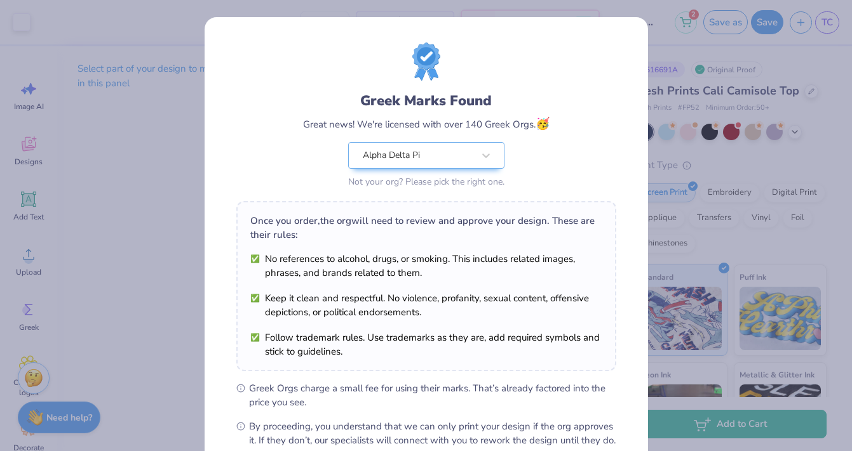
scroll to position [143, 0]
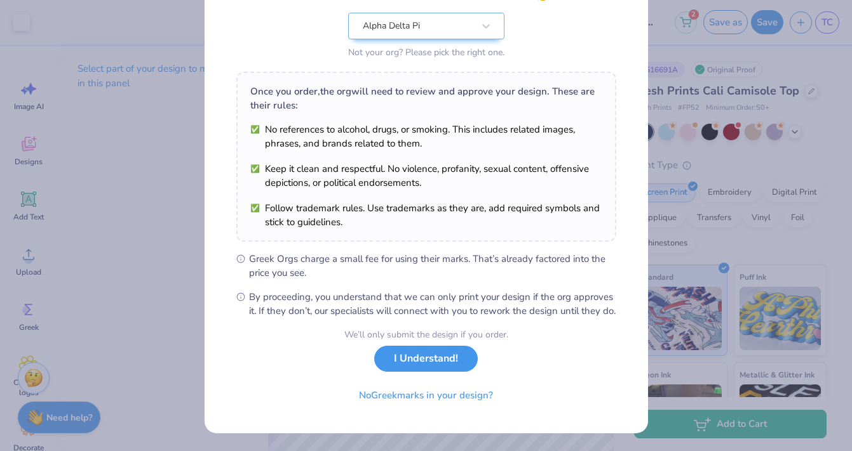
click at [420, 358] on button "I Understand!" at bounding box center [426, 359] width 104 height 26
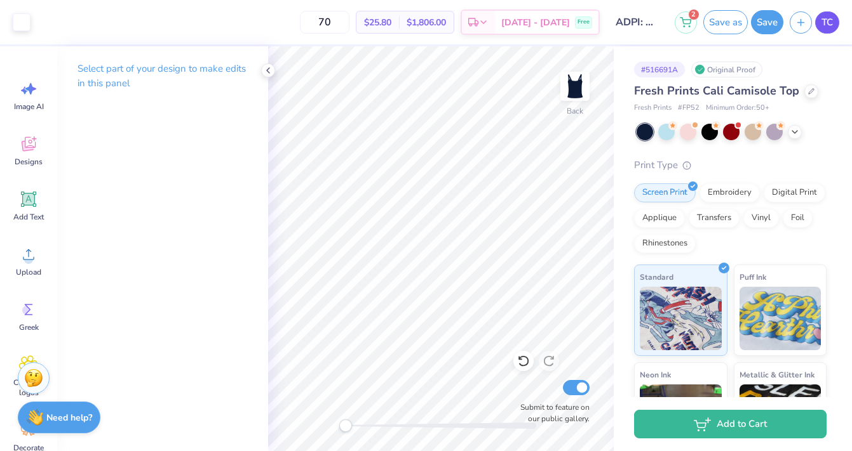
click at [827, 21] on span "TC" at bounding box center [826, 22] width 11 height 15
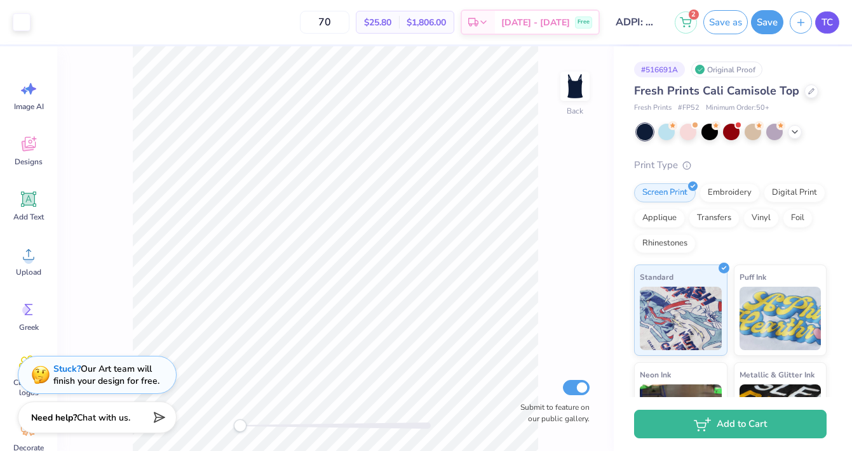
click at [828, 15] on span "TC" at bounding box center [826, 22] width 11 height 15
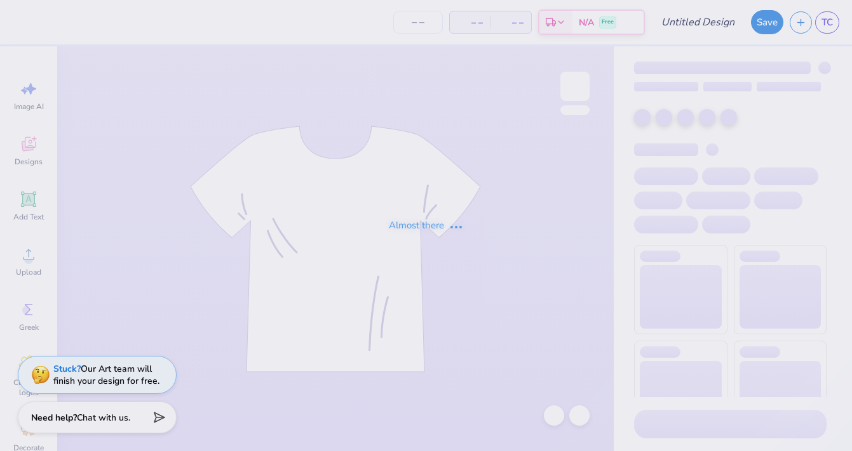
type input "ADPI: Dads Weekend Tank Option 1"
type input "117"
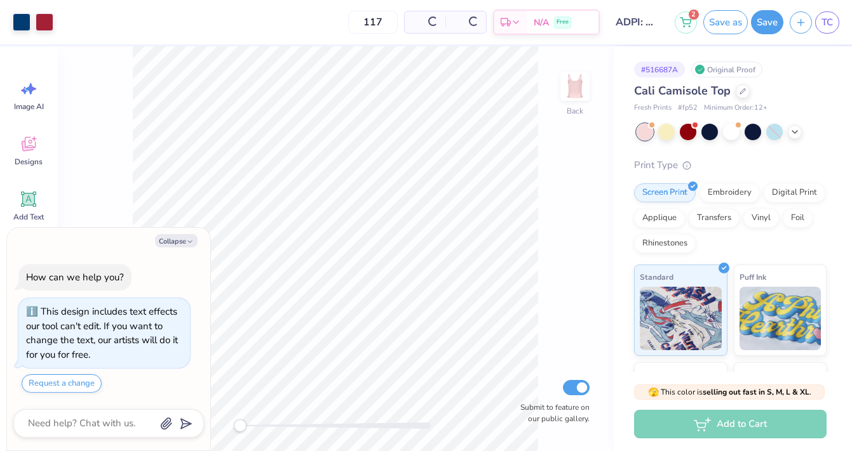
scroll to position [7, 0]
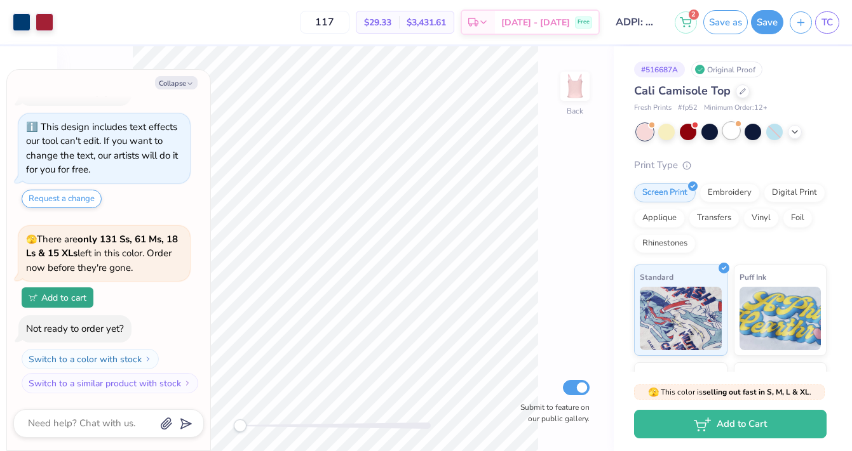
click at [727, 126] on div at bounding box center [731, 131] width 17 height 17
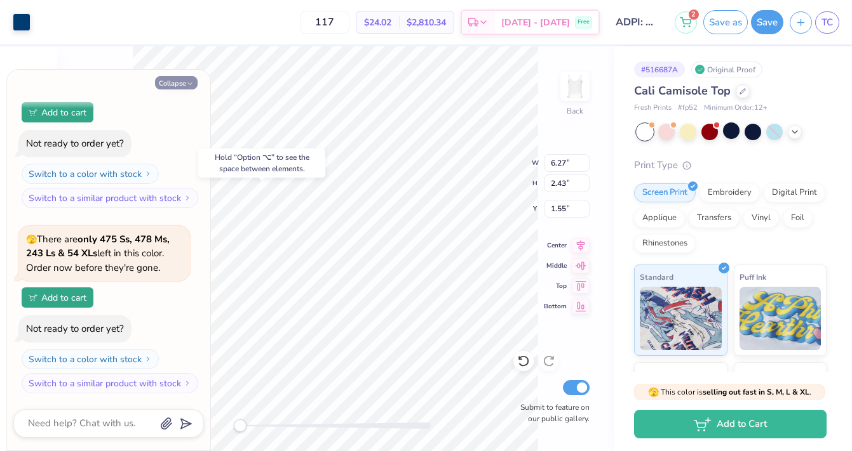
click at [174, 82] on button "Collapse" at bounding box center [176, 82] width 43 height 13
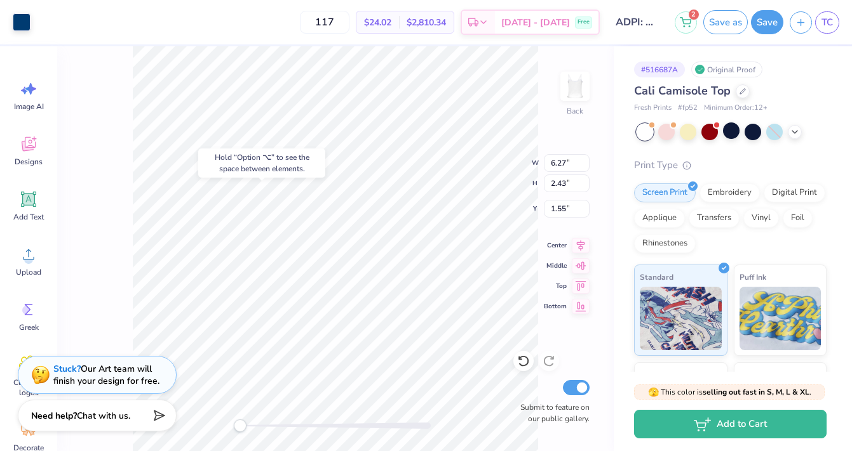
click at [55, 417] on strong "Need help?" at bounding box center [54, 416] width 46 height 12
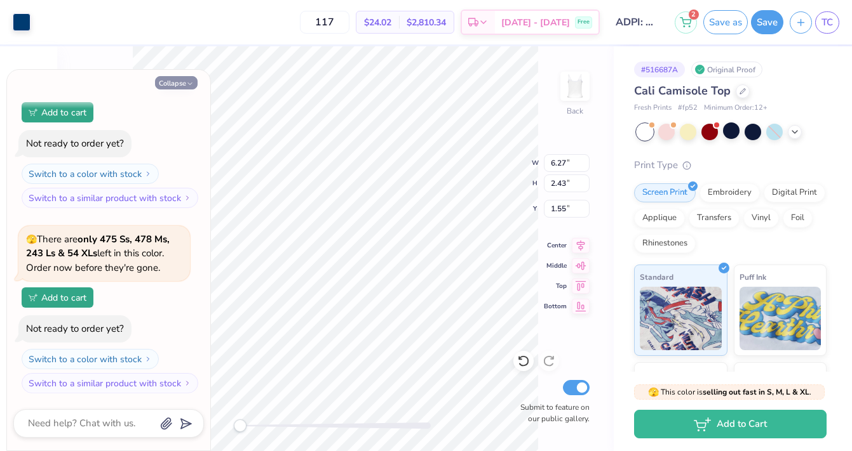
click at [188, 79] on button "Collapse" at bounding box center [176, 82] width 43 height 13
type textarea "x"
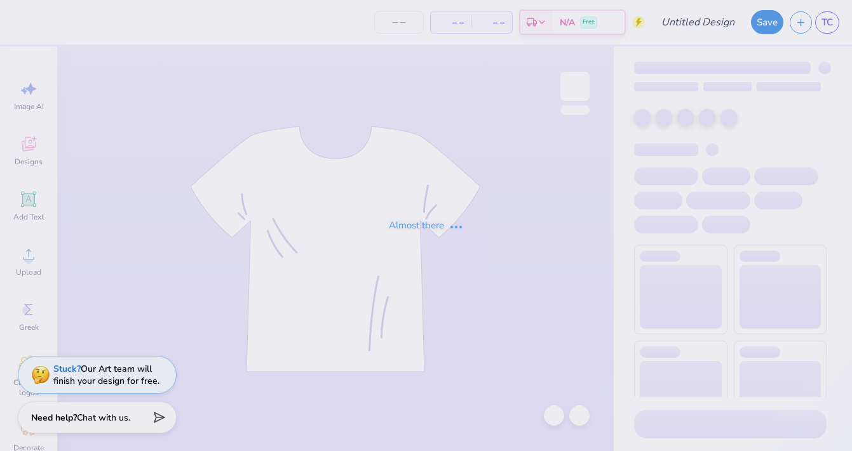
type input "ADPI: Dads Weekend Tank Option 1"
type input "117"
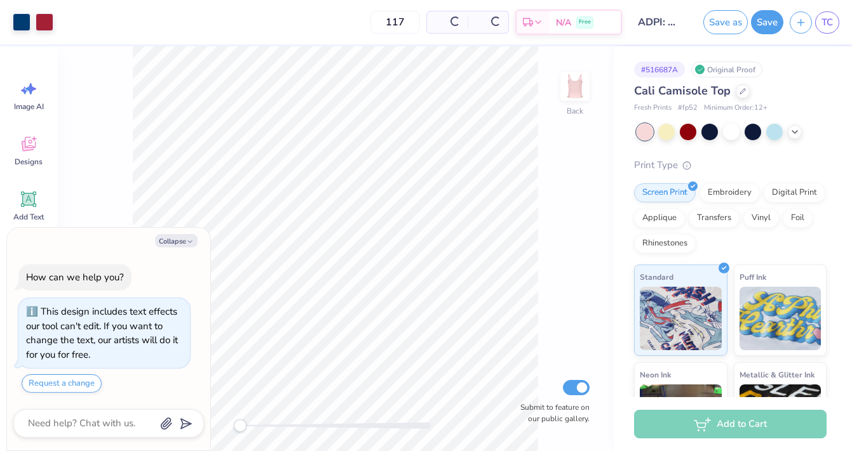
scroll to position [7, 0]
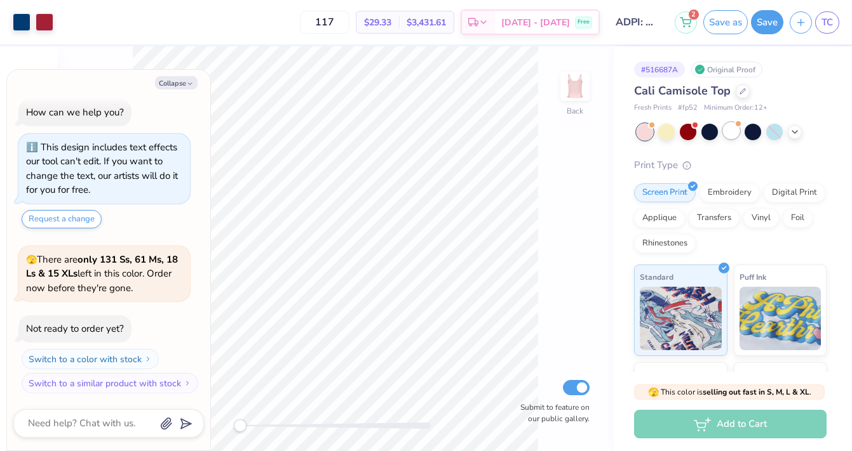
click at [732, 130] on div at bounding box center [731, 131] width 17 height 17
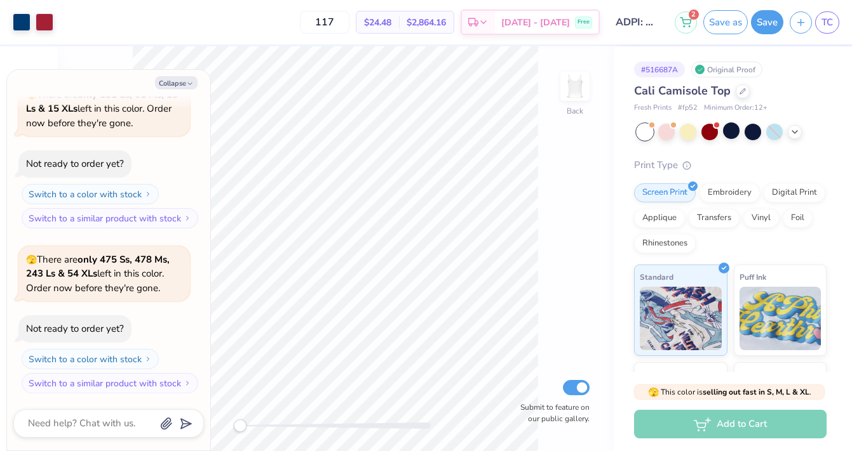
scroll to position [192, 0]
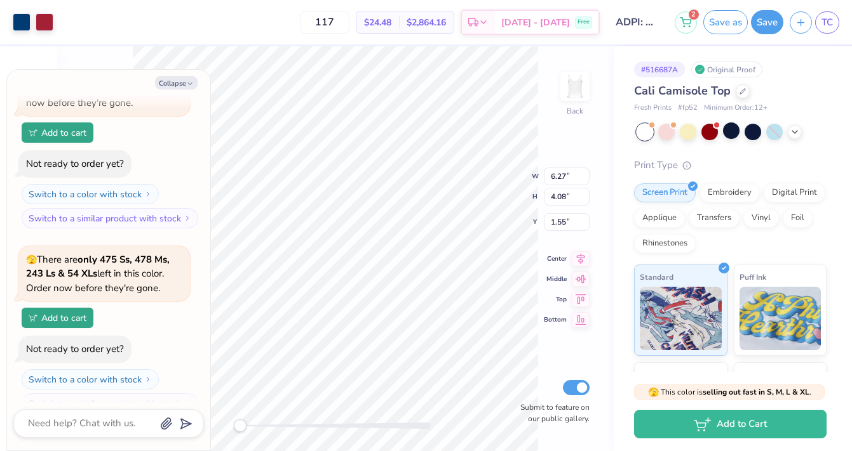
type textarea "x"
type input "2.38"
type input "1.69"
type input "3.85"
click at [526, 367] on icon at bounding box center [523, 361] width 13 height 13
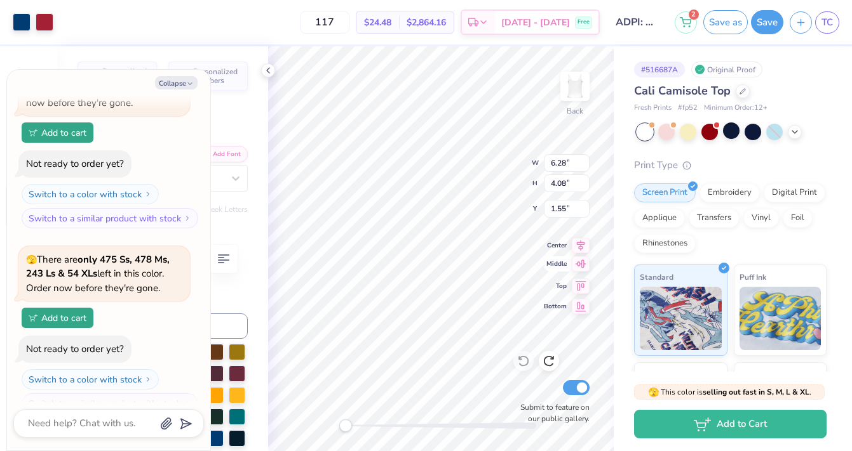
type textarea "x"
type input "3.00"
type input "1.62"
type input "3.91"
type textarea "x"
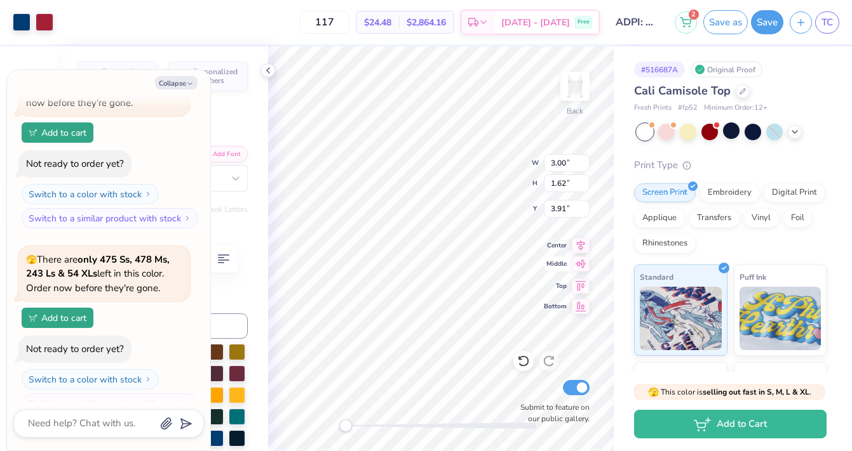
type input "1.61"
type textarea "x"
type input "3.66"
type input "2.07"
type input "1.53"
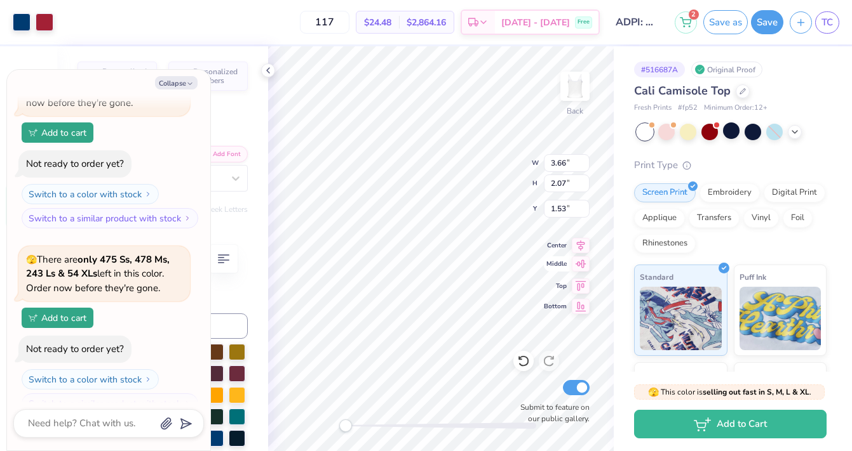
type textarea "x"
type input "1.52"
click at [180, 81] on button "Collapse" at bounding box center [176, 82] width 43 height 13
type textarea "x"
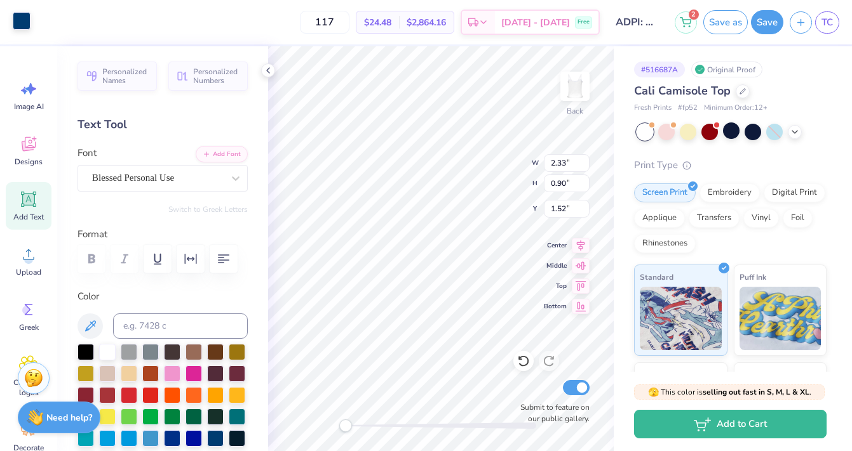
click at [25, 22] on div at bounding box center [22, 21] width 18 height 18
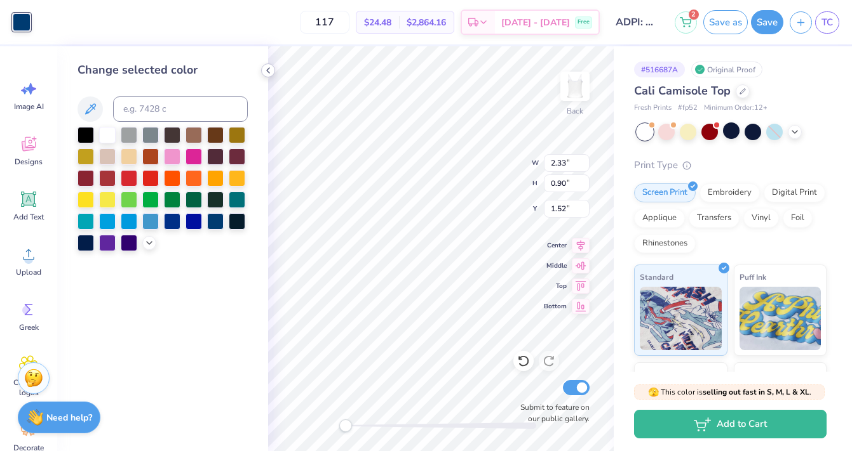
click at [269, 69] on icon at bounding box center [268, 70] width 10 height 10
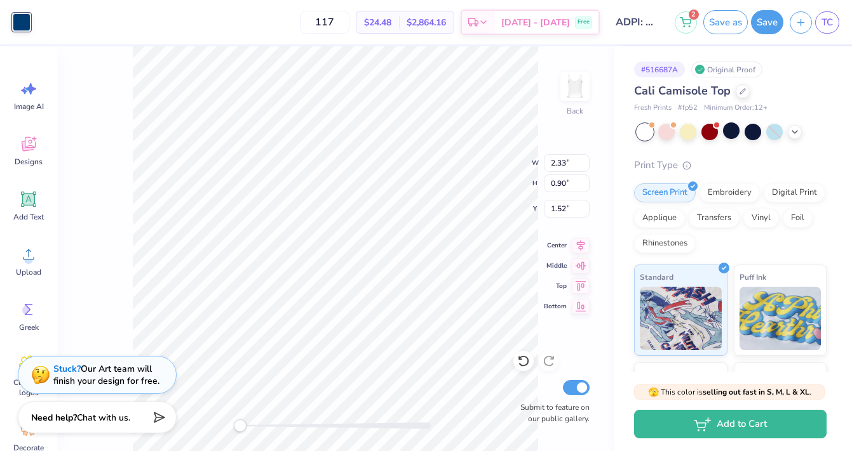
click at [25, 20] on div at bounding box center [22, 22] width 18 height 18
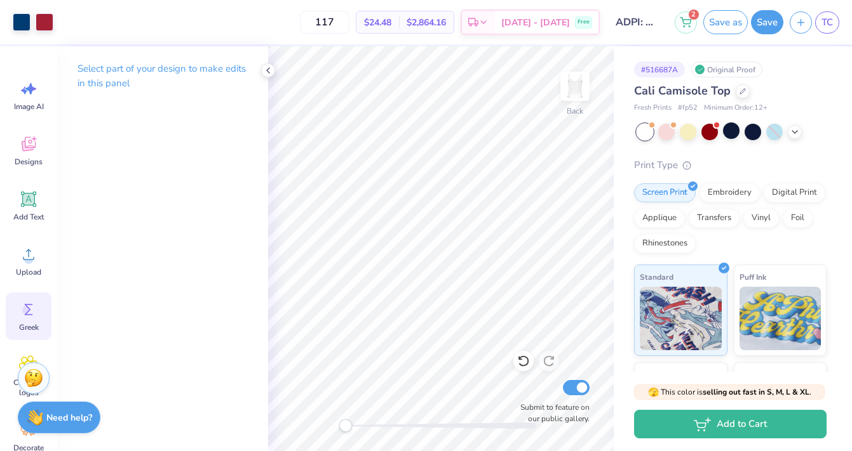
click at [39, 316] on div "Greek" at bounding box center [29, 317] width 46 height 48
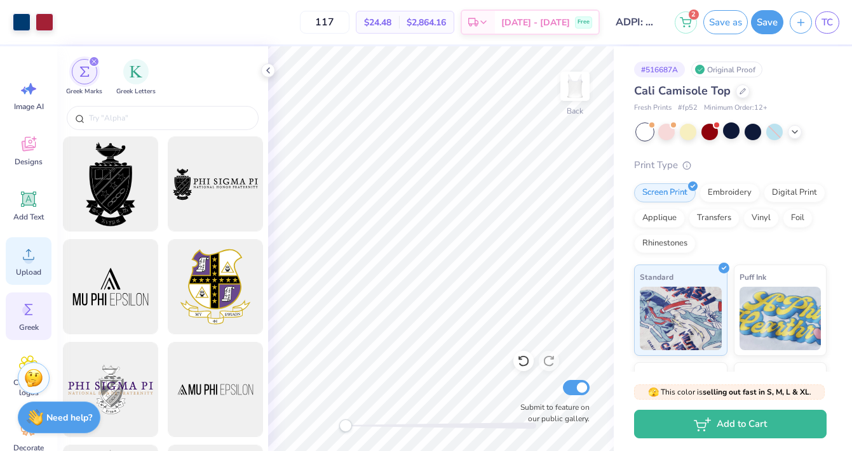
click at [28, 257] on icon at bounding box center [28, 255] width 11 height 11
click at [27, 201] on icon at bounding box center [28, 199] width 19 height 19
